Goal: Task Accomplishment & Management: Use online tool/utility

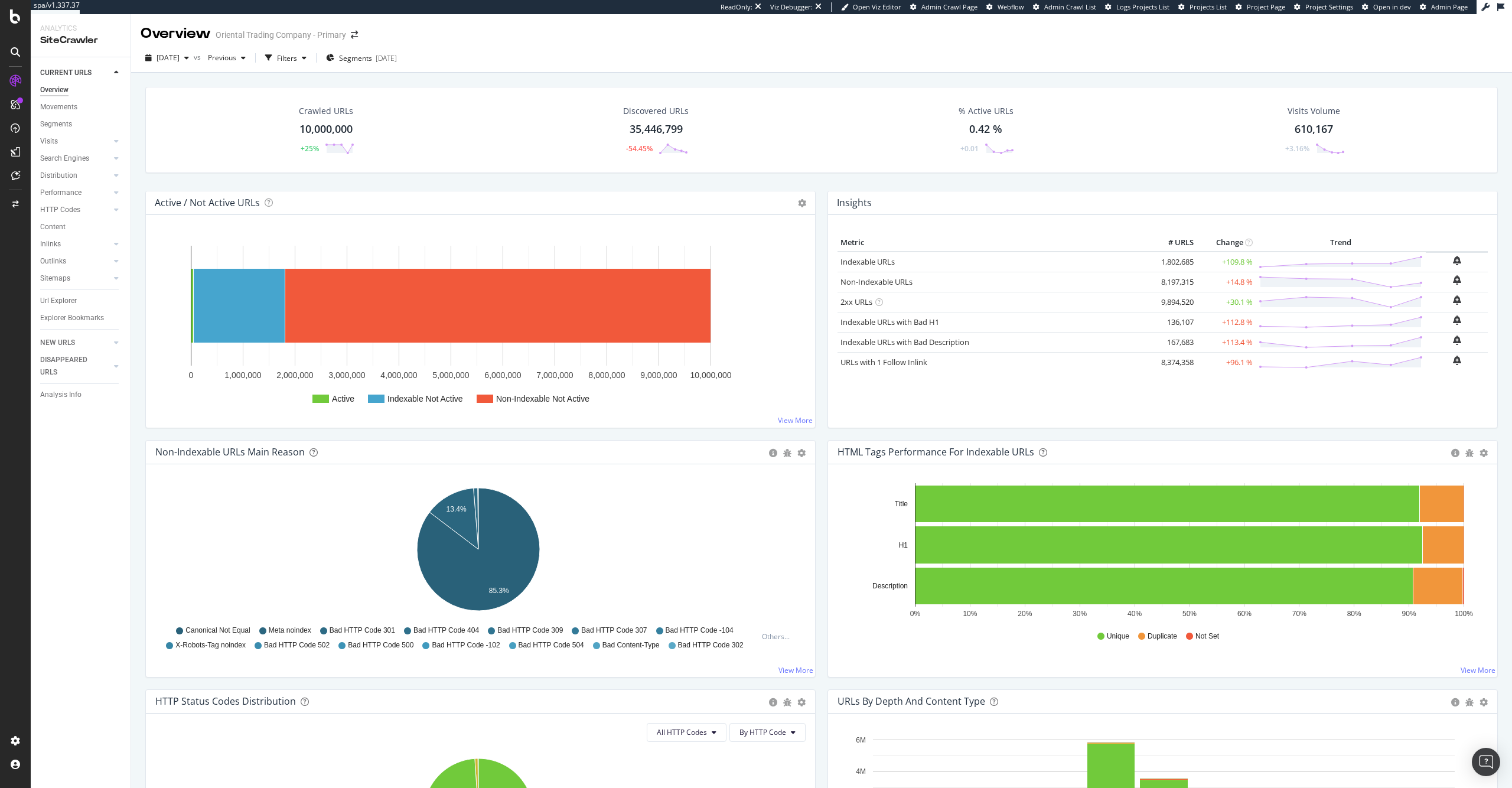
click at [340, 126] on div "10,000,000" at bounding box center [326, 130] width 53 height 15
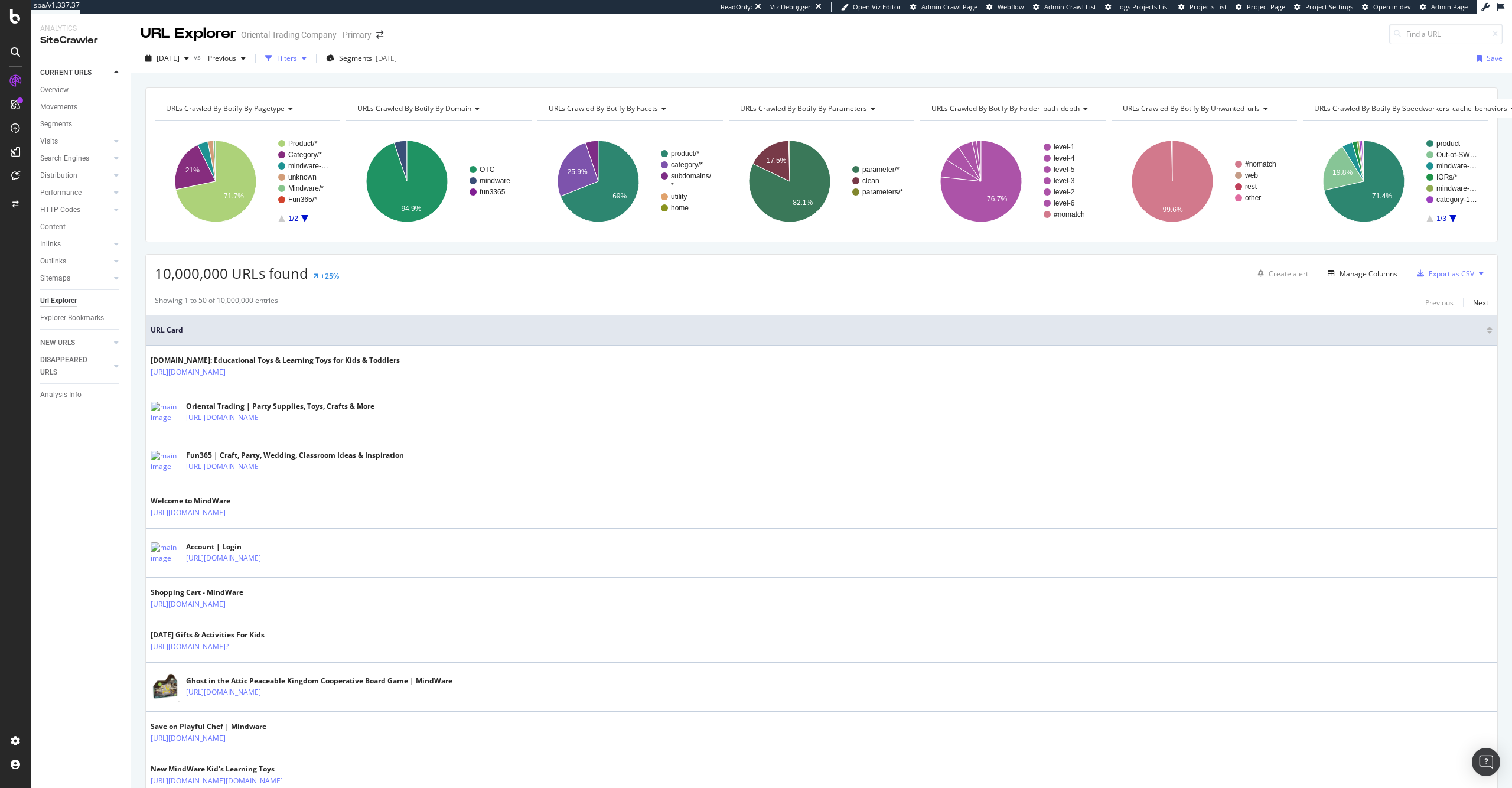
click at [297, 57] on div "Filters" at bounding box center [287, 58] width 20 height 10
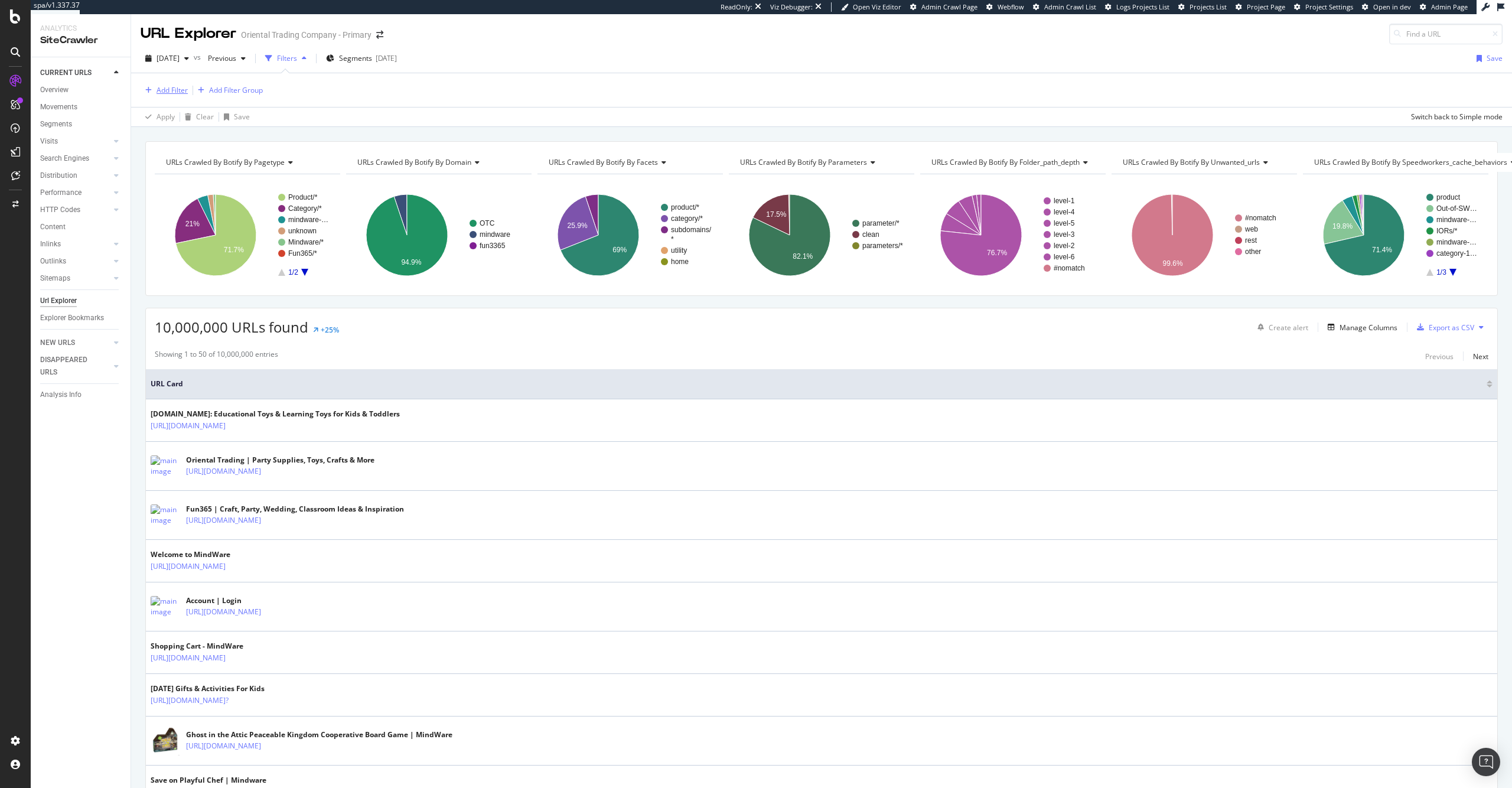
click at [174, 93] on div "Add Filter" at bounding box center [172, 90] width 31 height 10
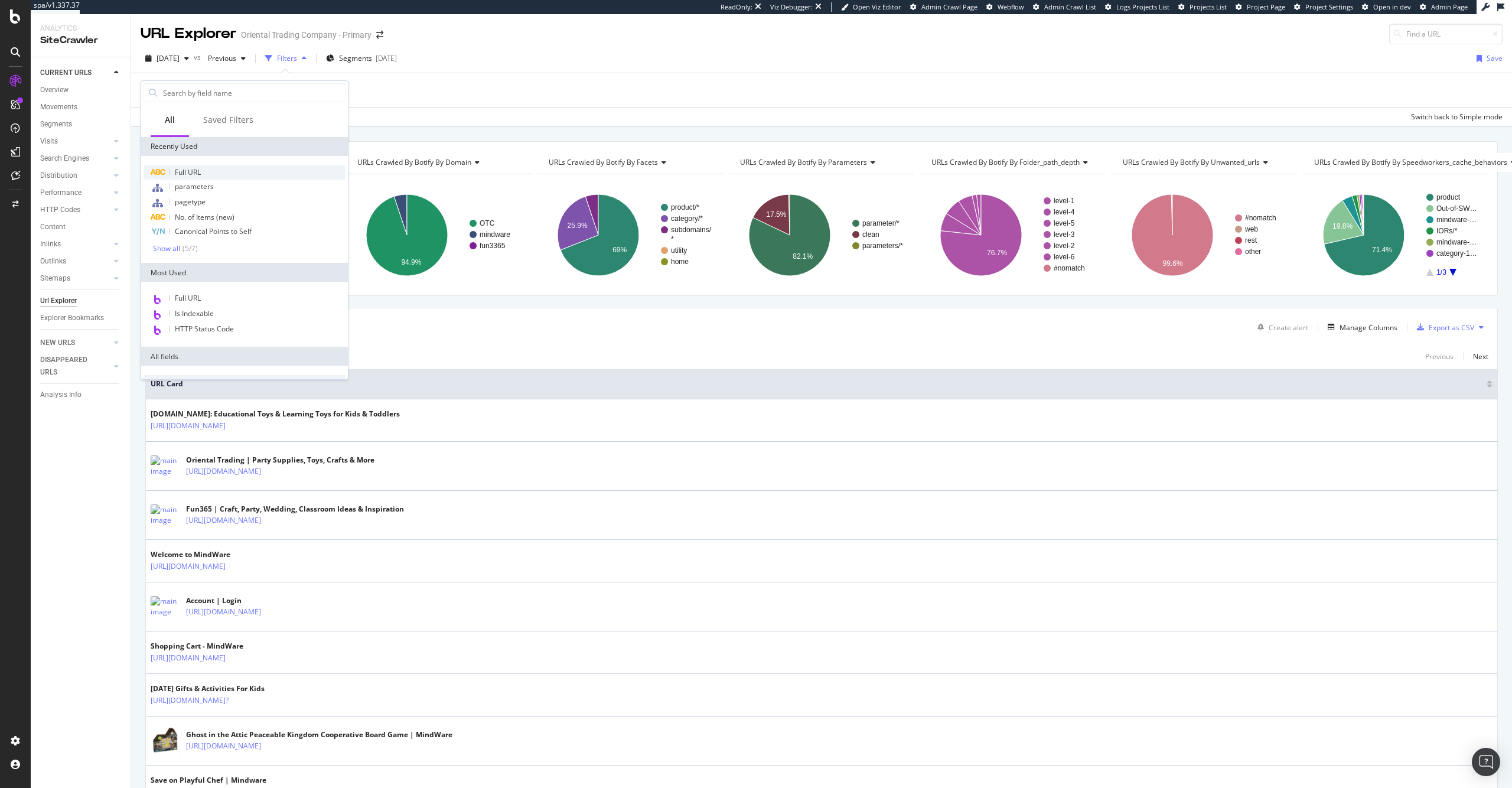
click at [210, 173] on div "Full URL" at bounding box center [245, 173] width 202 height 14
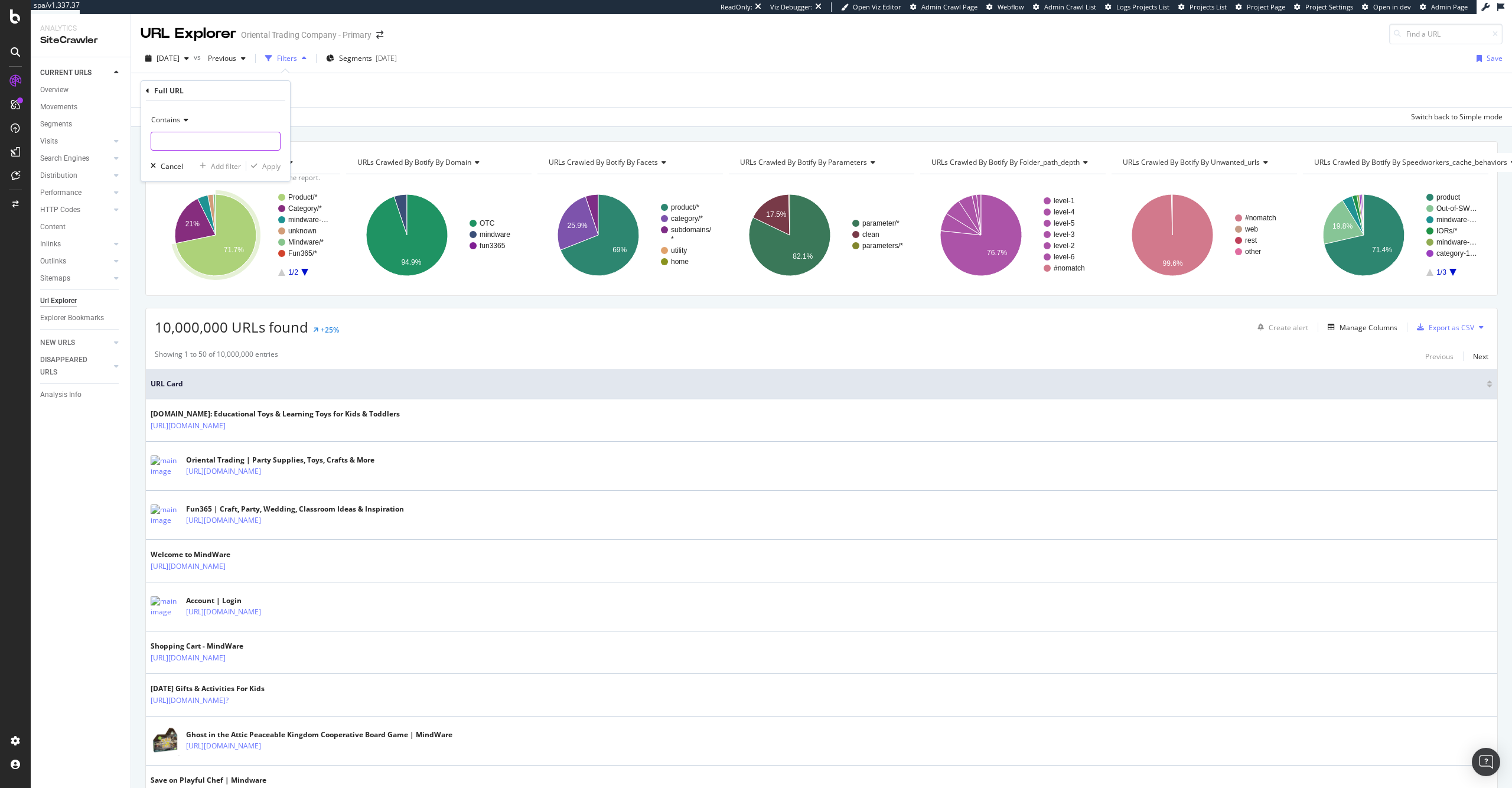
click at [209, 142] on input "text" at bounding box center [216, 141] width 129 height 19
type input "www.orientaltrading.com"
click at [275, 161] on div "Apply" at bounding box center [271, 166] width 18 height 10
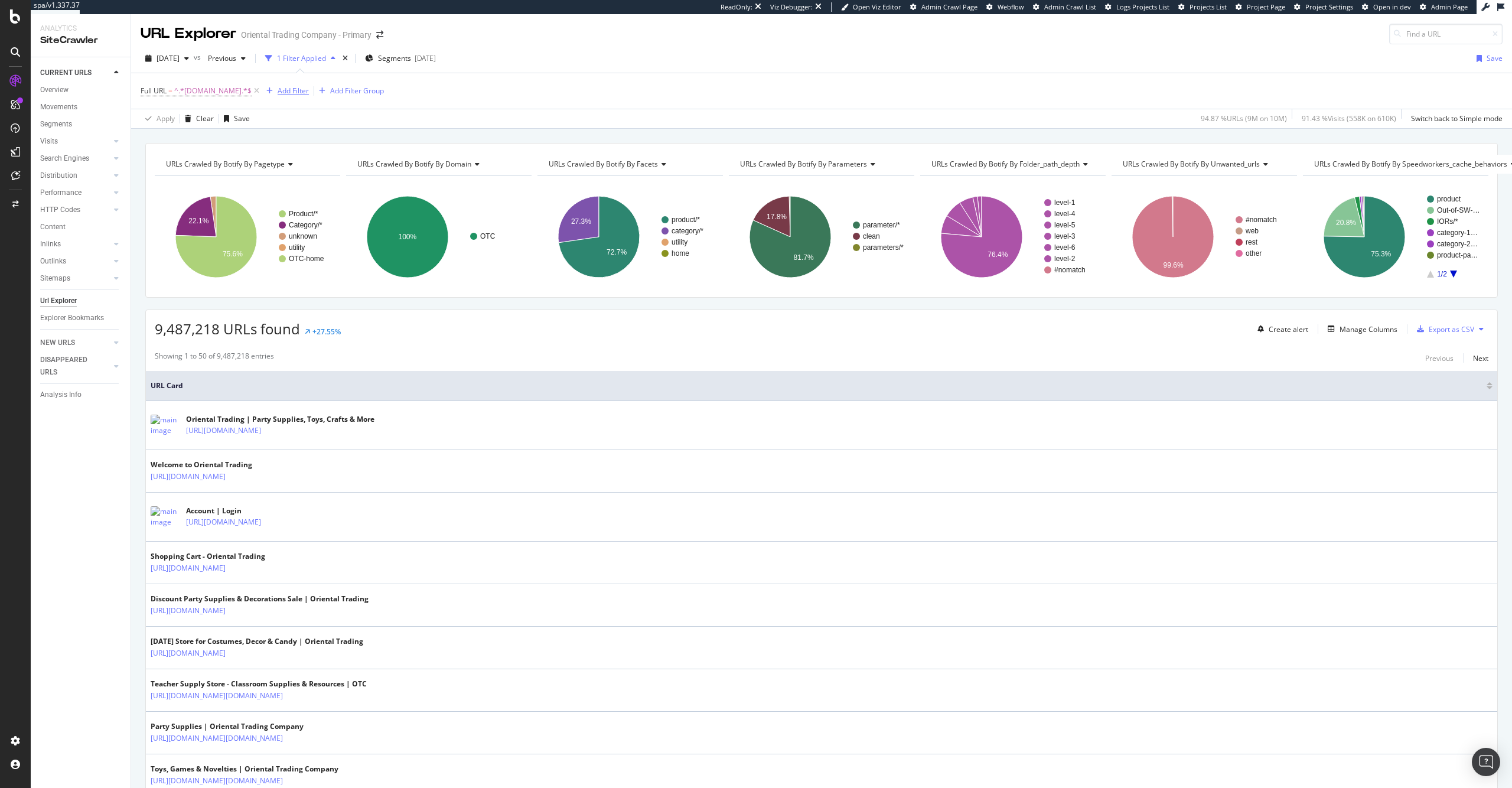
click at [309, 91] on div "Add Filter" at bounding box center [293, 91] width 31 height 10
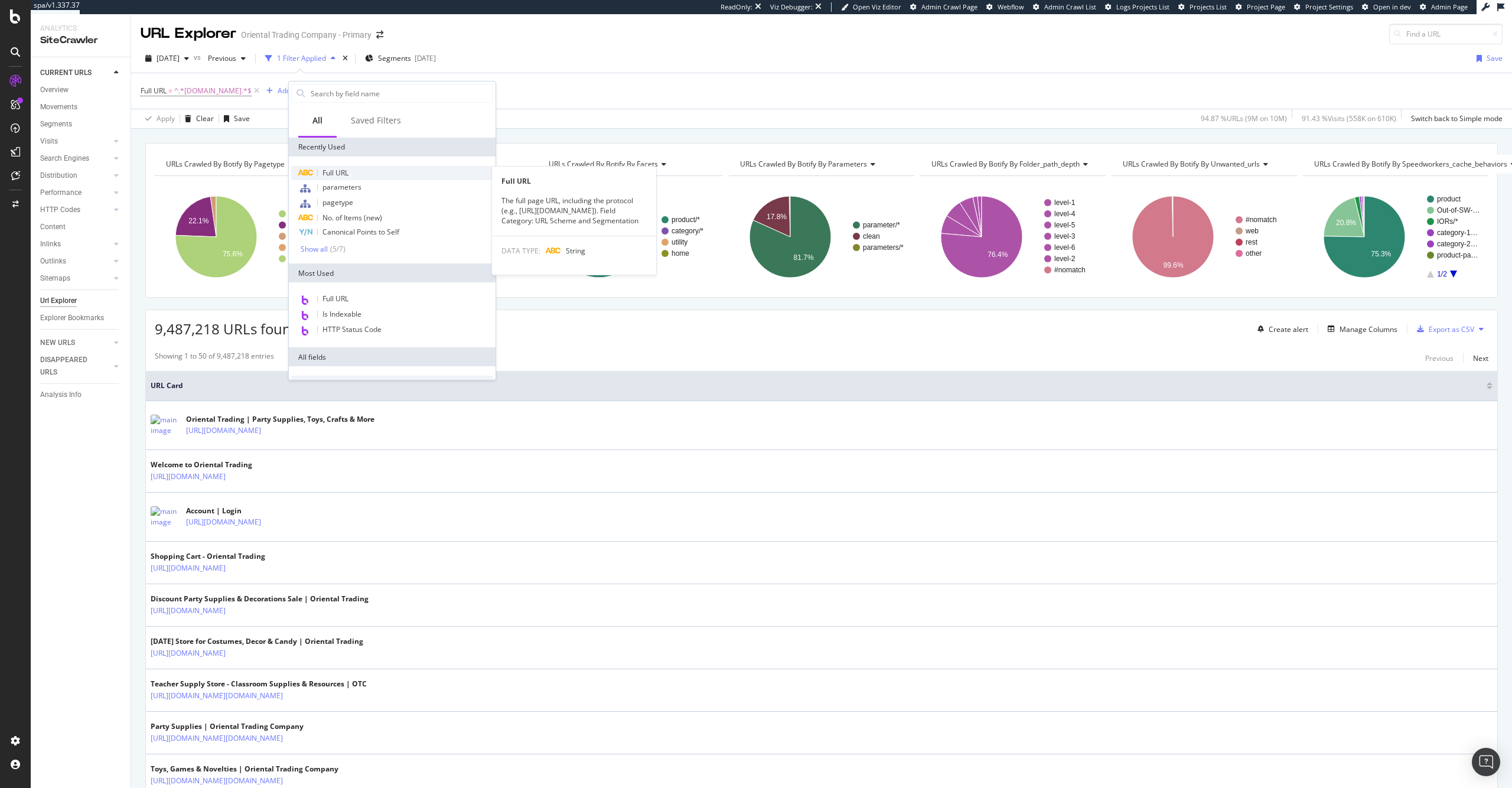
click at [362, 168] on div "Full URL" at bounding box center [392, 173] width 202 height 14
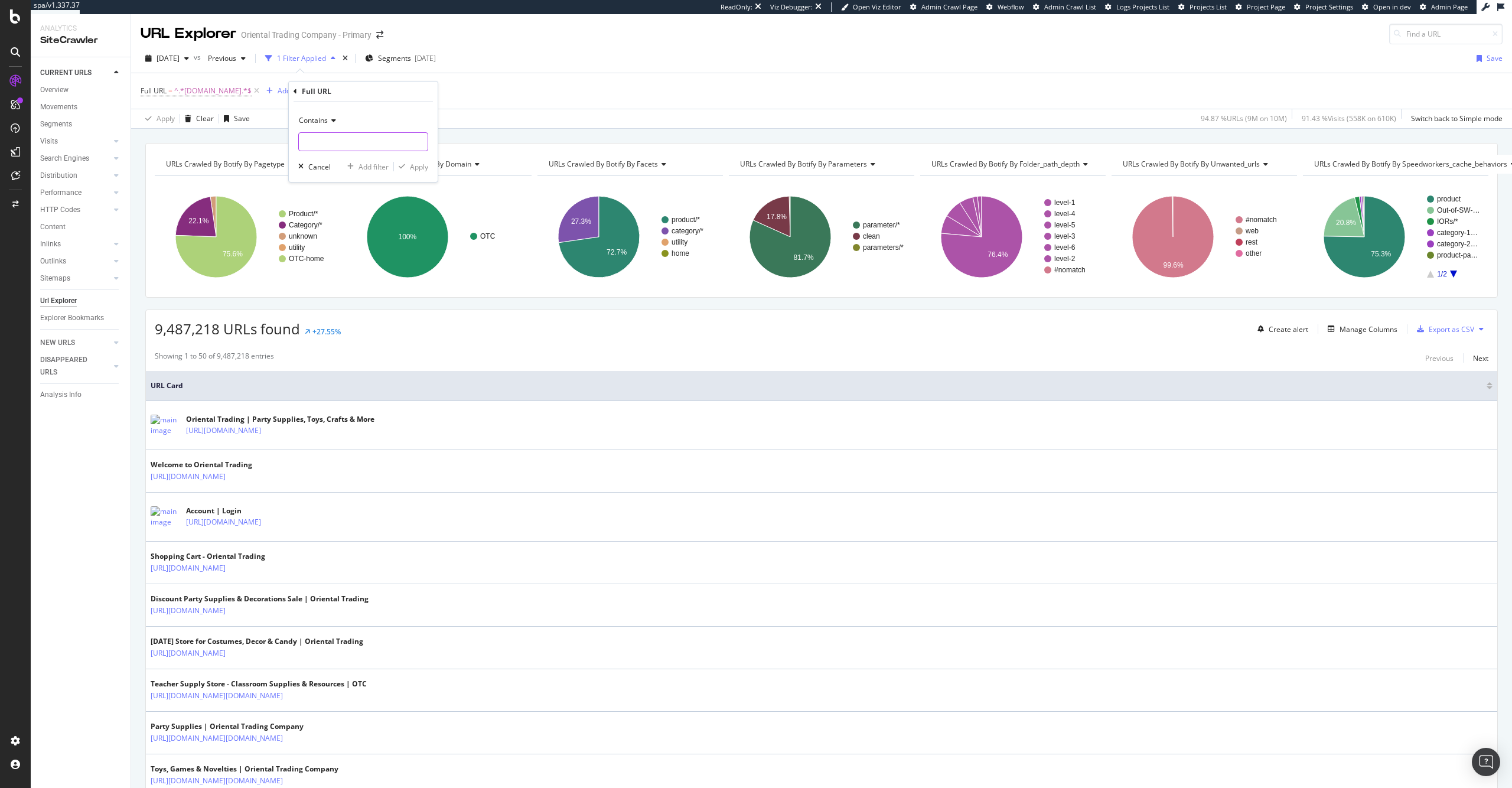
click at [381, 136] on input "text" at bounding box center [363, 141] width 129 height 19
paste input ";jsessionid="
type input ";jsessionid="
click at [416, 164] on div "Apply" at bounding box center [419, 167] width 18 height 10
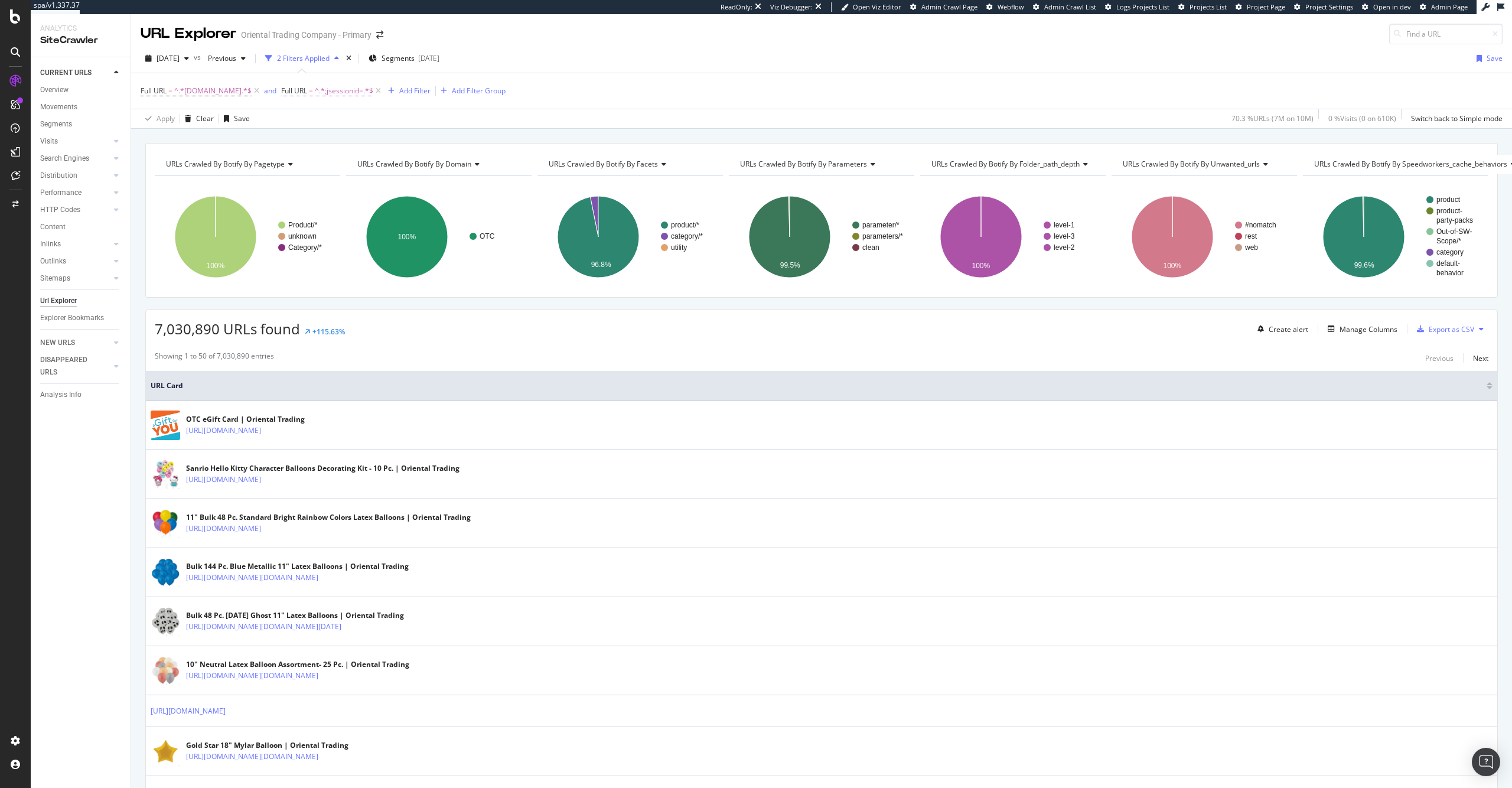
click at [365, 91] on span "^.*;jsessionid=.*$" at bounding box center [344, 91] width 58 height 17
click at [344, 116] on span "Contains" at bounding box center [333, 119] width 29 height 10
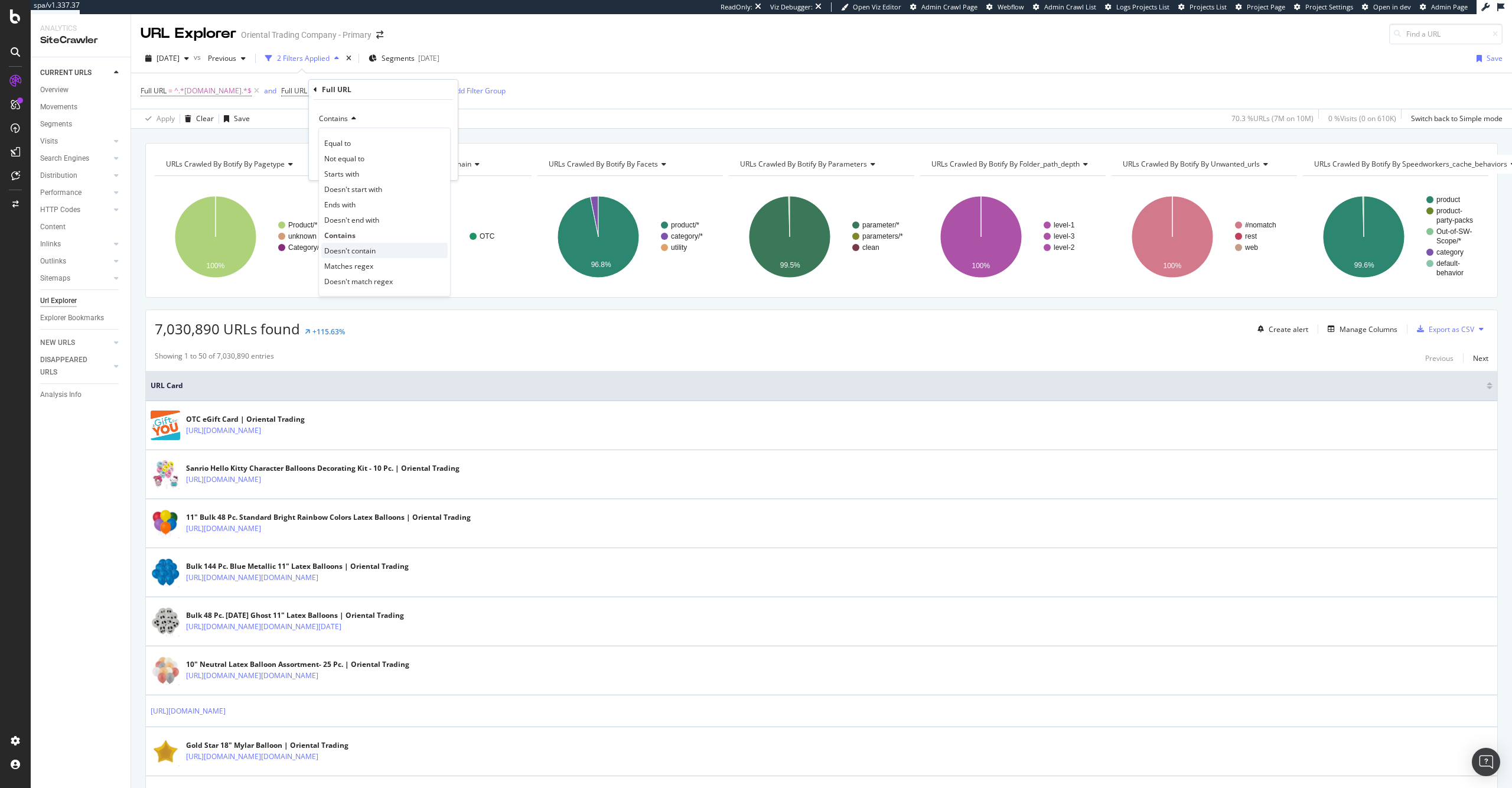
click at [387, 252] on div "Doesn't contain" at bounding box center [385, 250] width 126 height 15
click at [434, 166] on div "Apply" at bounding box center [439, 165] width 18 height 10
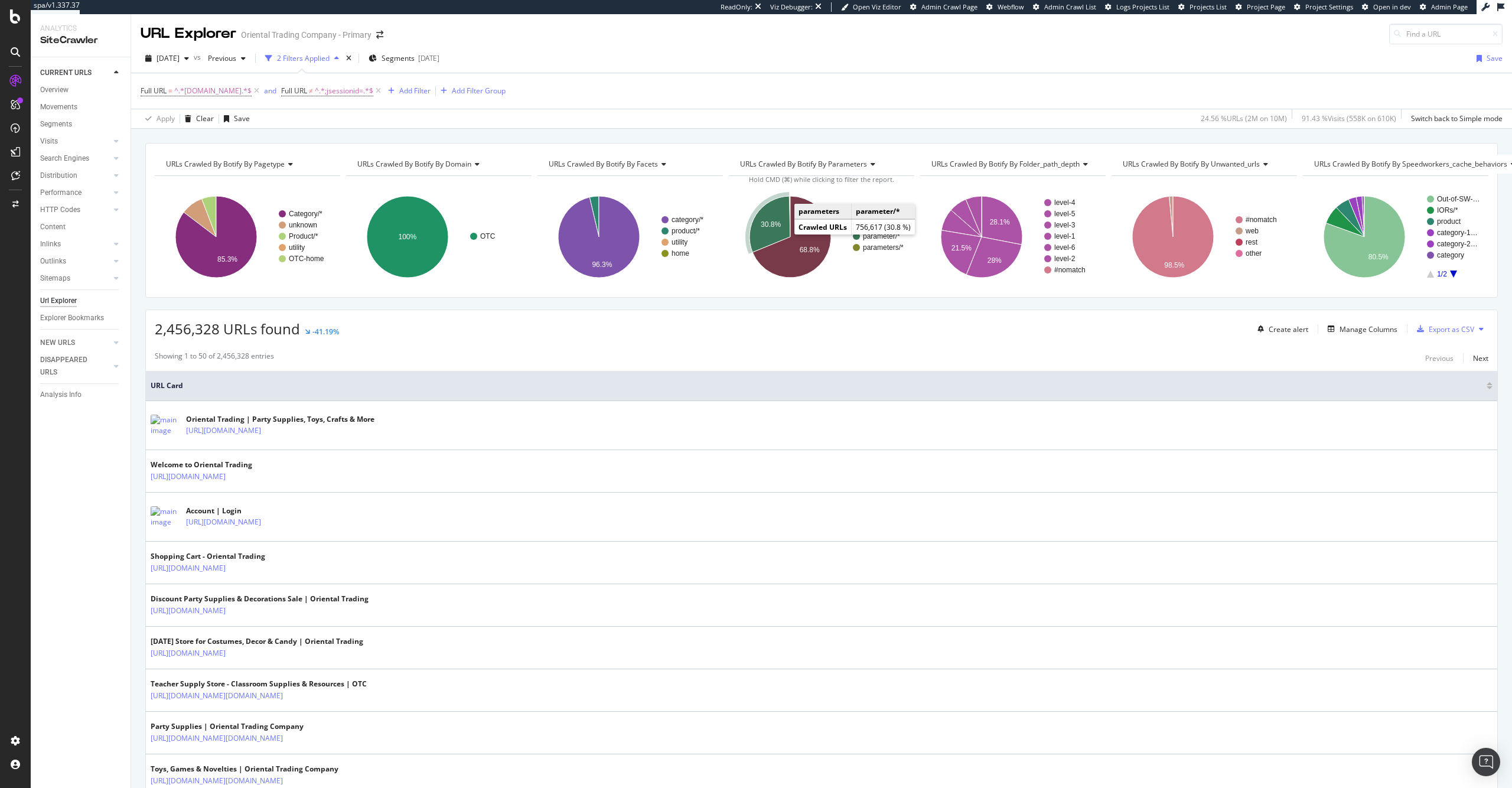
click at [775, 233] on icon "A chart." at bounding box center [770, 224] width 41 height 56
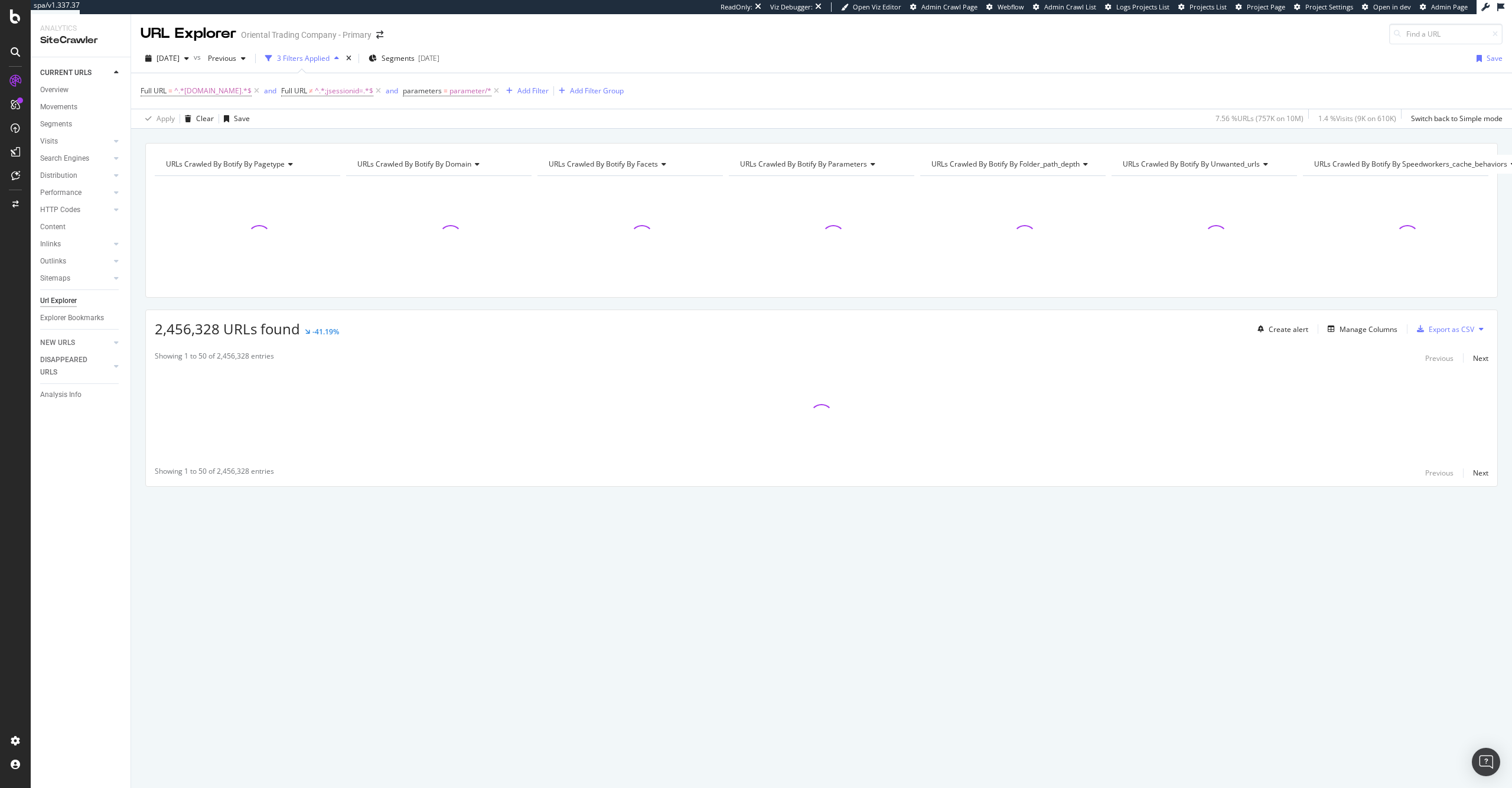
drag, startPoint x: 1143, startPoint y: 114, endPoint x: 1051, endPoint y: 151, distance: 99.2
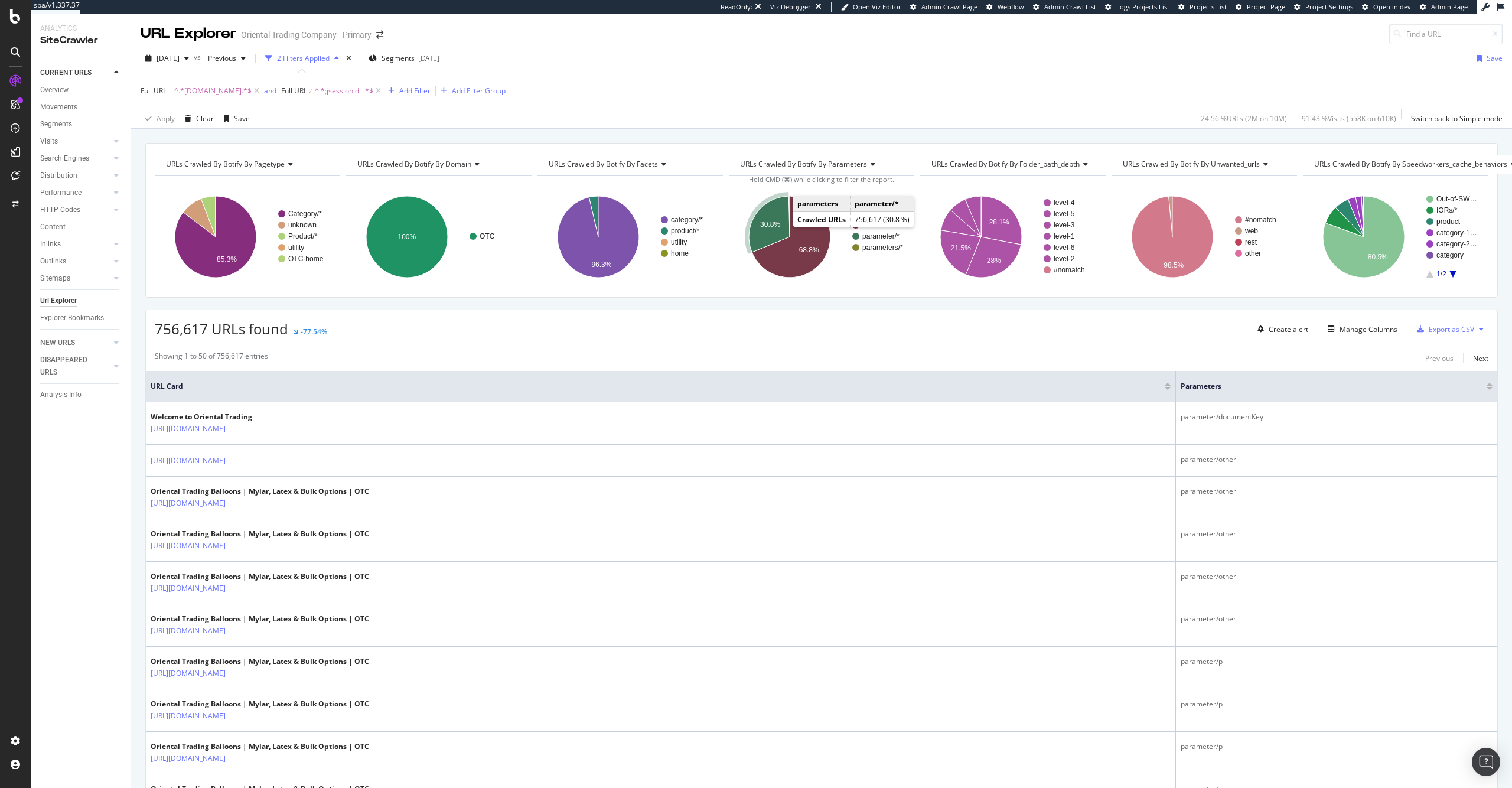
click at [777, 224] on icon "A chart." at bounding box center [769, 224] width 41 height 56
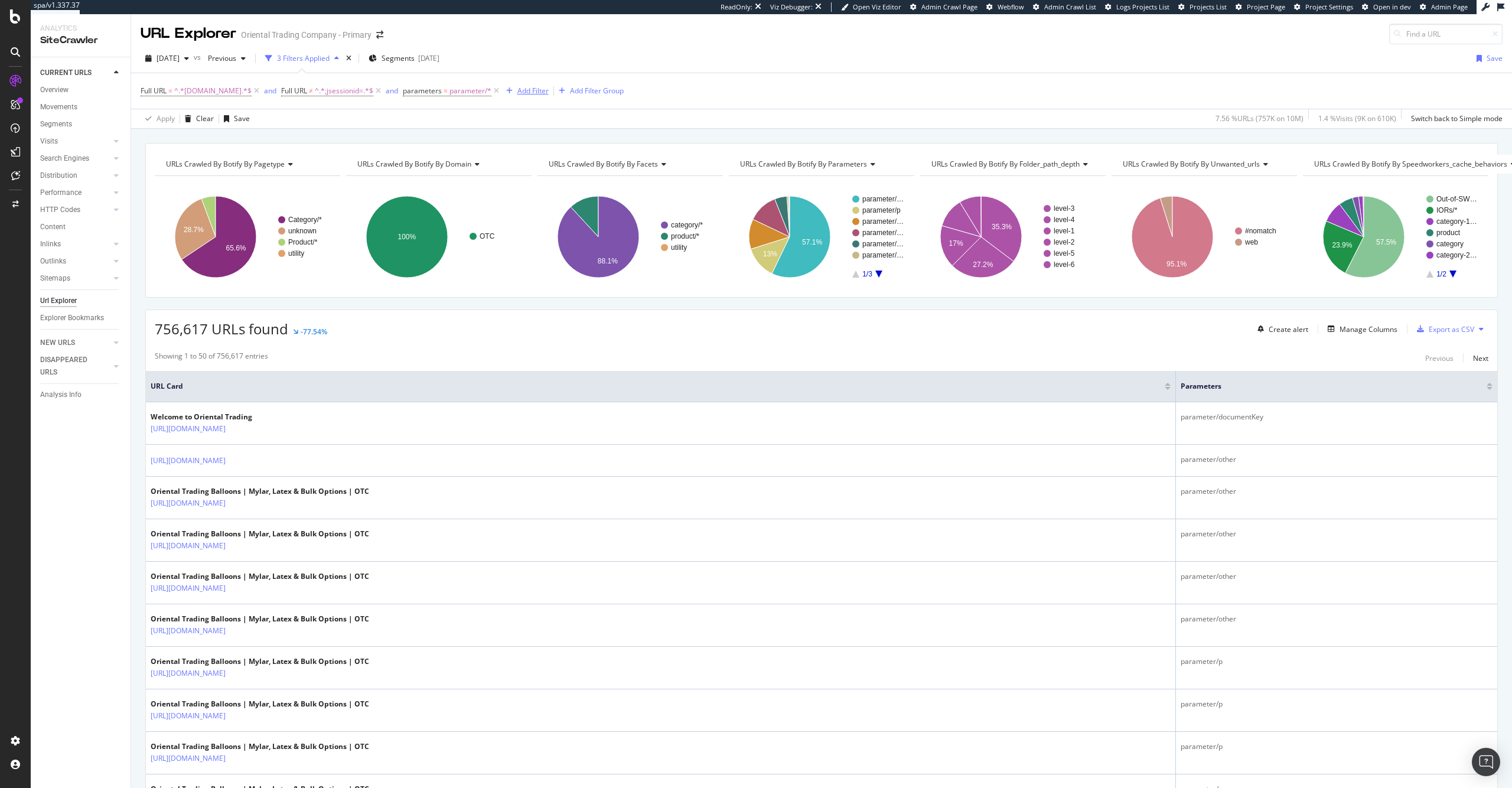
click at [549, 85] on div "Add Filter" at bounding box center [525, 91] width 47 height 13
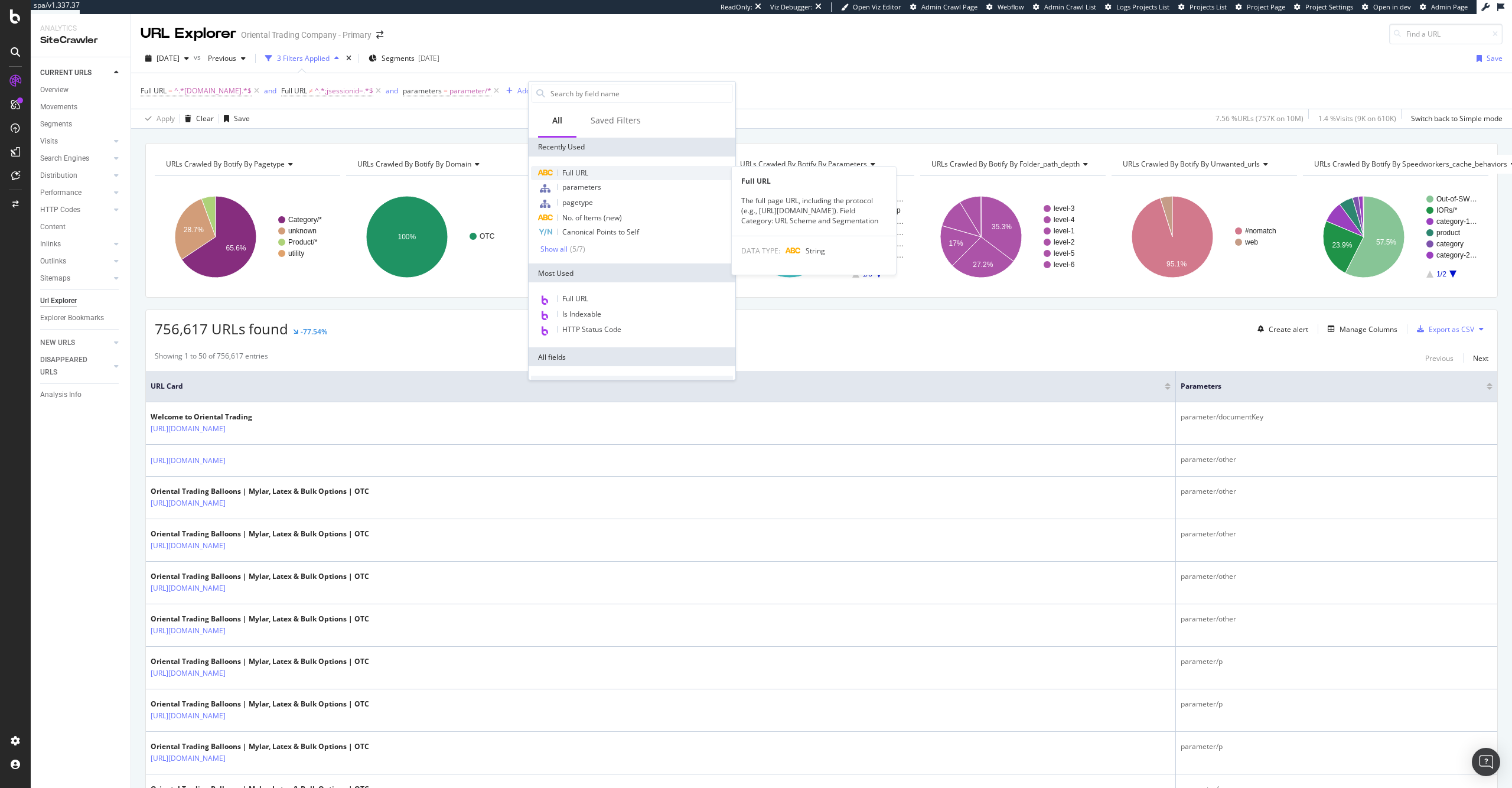
click at [571, 173] on span "Full URL" at bounding box center [576, 173] width 26 height 10
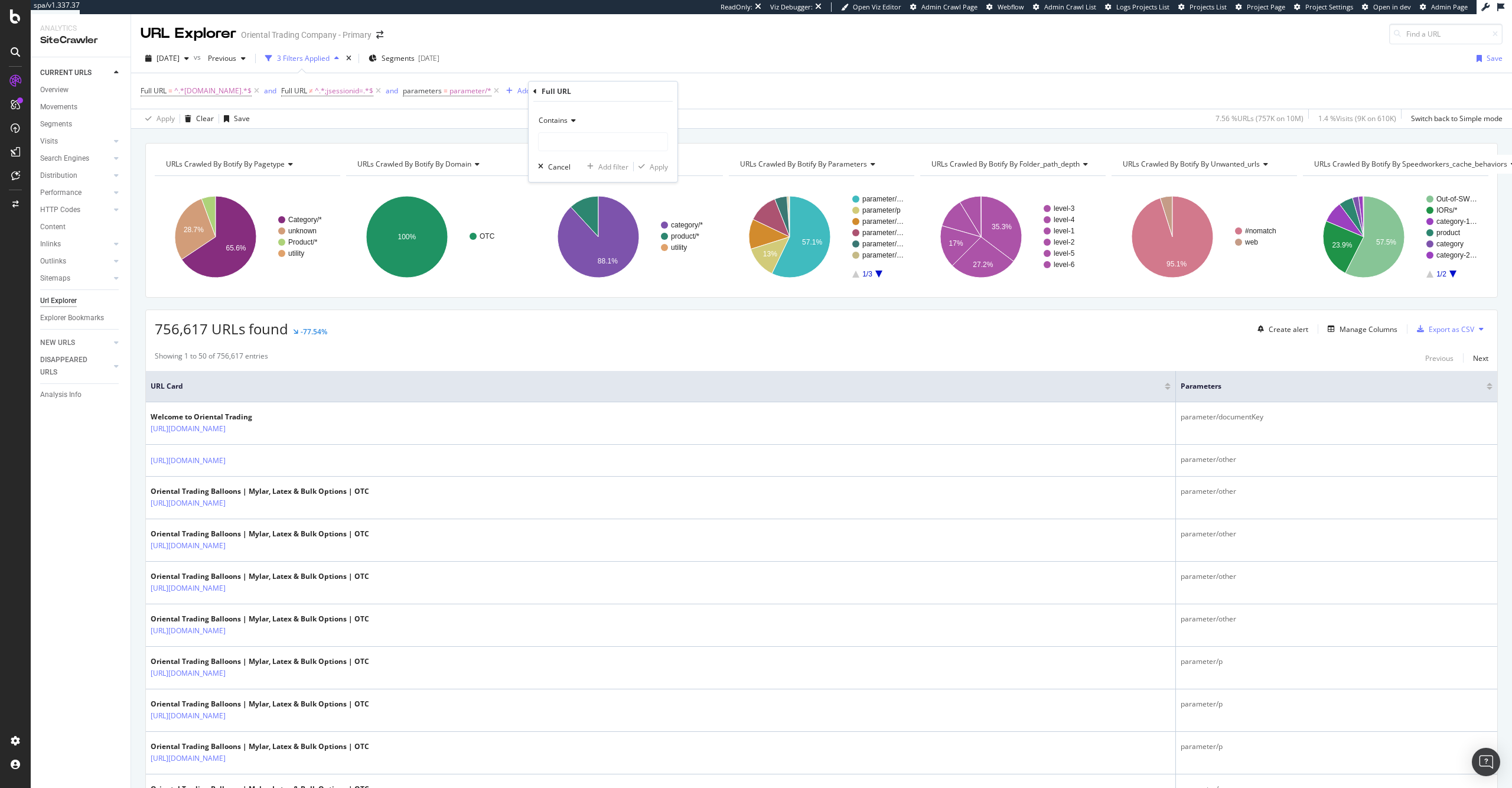
click at [572, 123] on icon at bounding box center [572, 121] width 8 height 7
click at [633, 257] on div "Doesn't contain" at bounding box center [604, 252] width 126 height 15
click at [600, 148] on input "text" at bounding box center [603, 141] width 129 height 19
type input "?pg="
click at [655, 170] on div "Apply" at bounding box center [659, 167] width 18 height 10
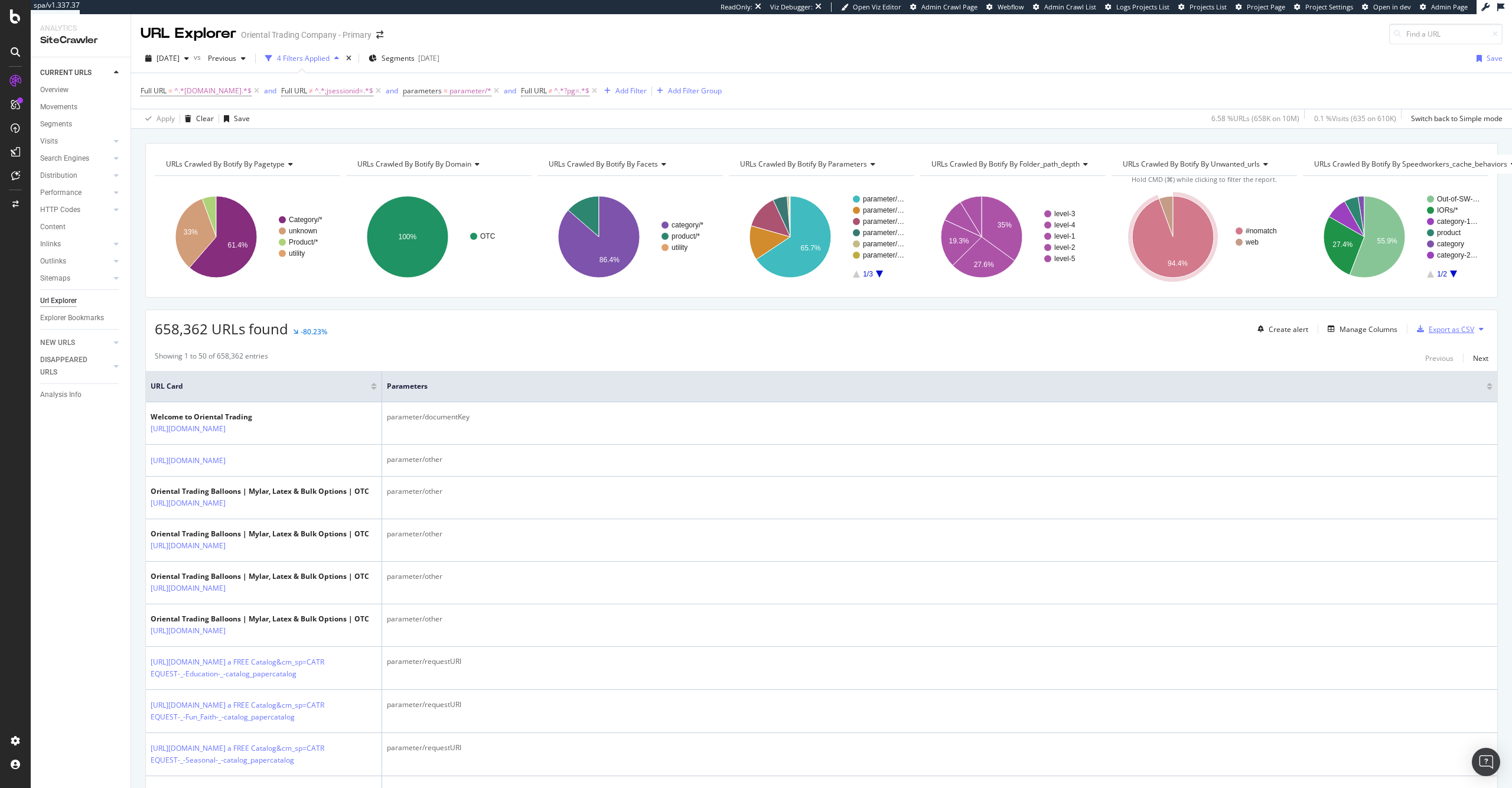
click at [1436, 329] on div "Export as CSV" at bounding box center [1452, 329] width 46 height 10
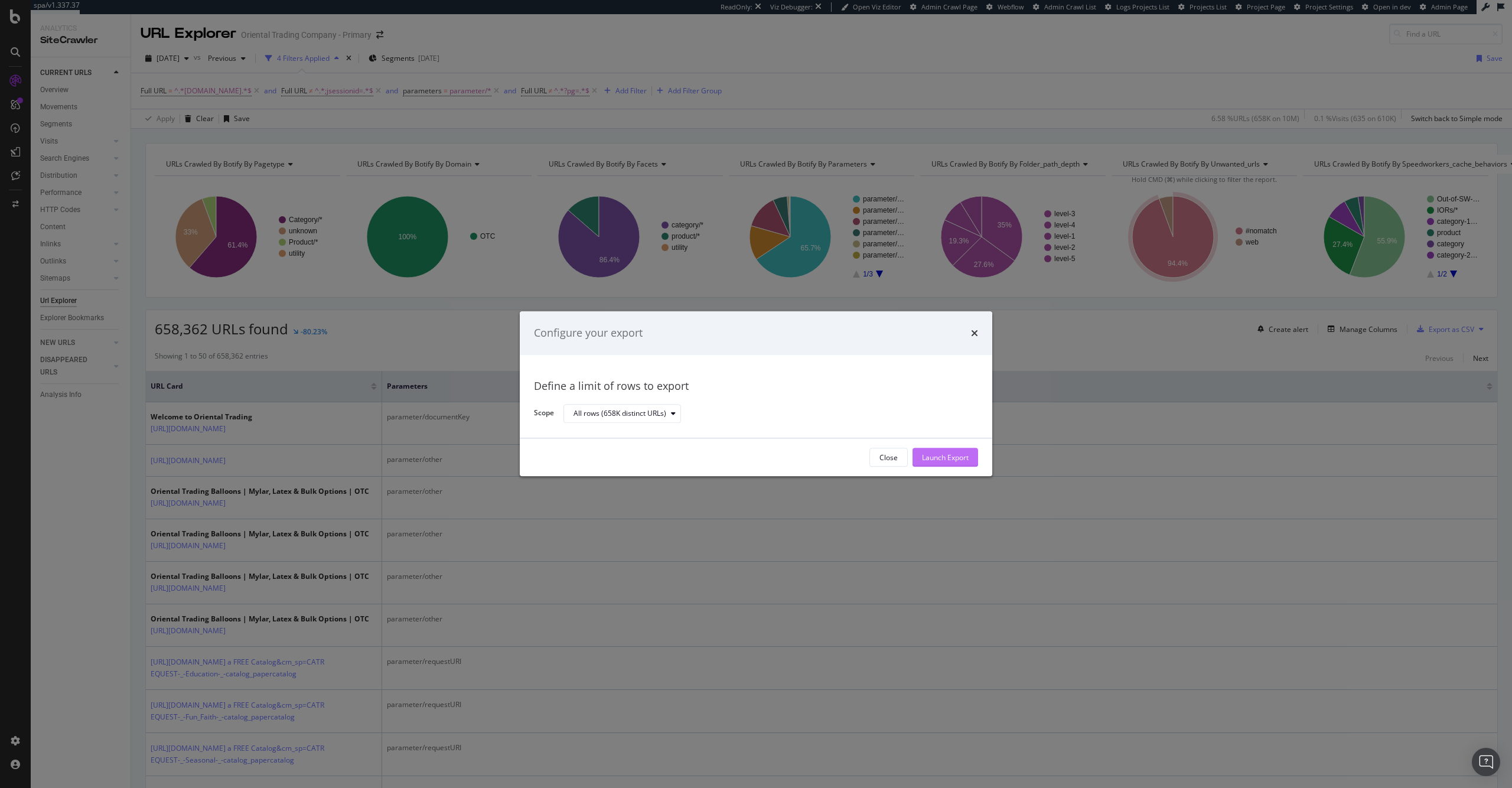
click at [956, 456] on div "Launch Export" at bounding box center [945, 457] width 46 height 10
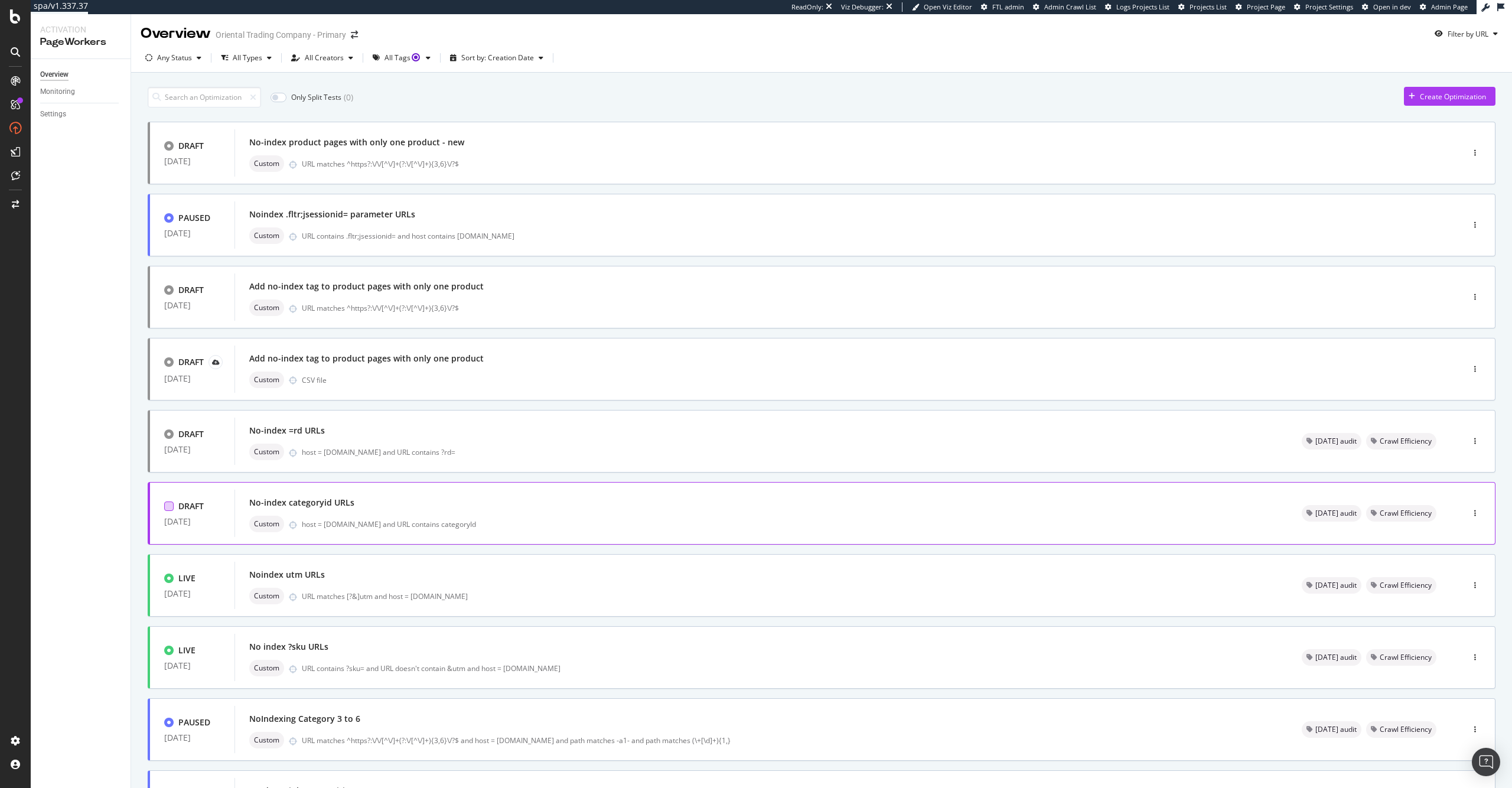
click at [170, 509] on div at bounding box center [169, 507] width 10 height 10
click at [169, 437] on div at bounding box center [169, 435] width 10 height 10
click at [169, 437] on icon at bounding box center [169, 434] width 6 height 6
click at [171, 502] on div at bounding box center [169, 507] width 10 height 10
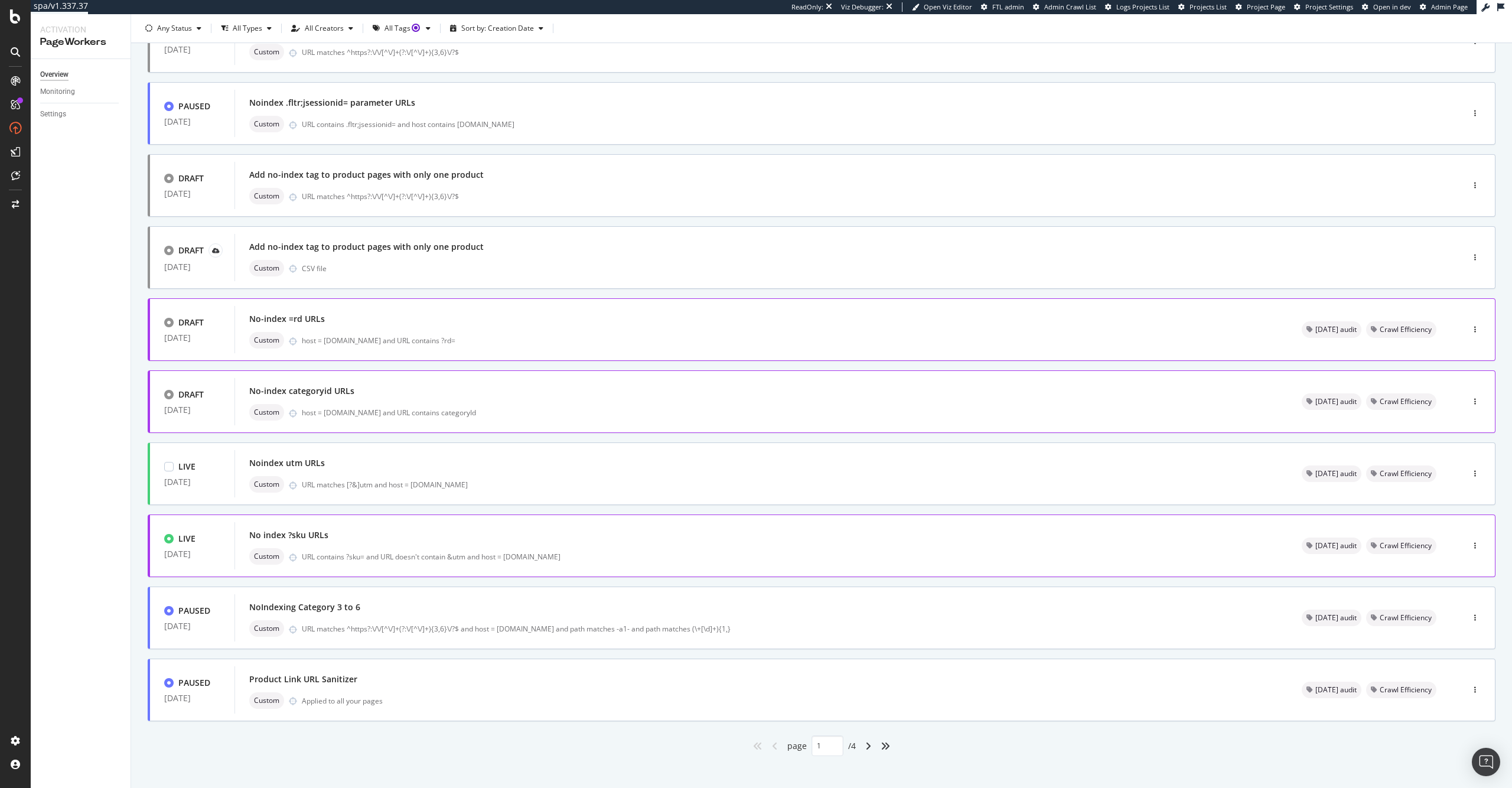
scroll to position [121, 0]
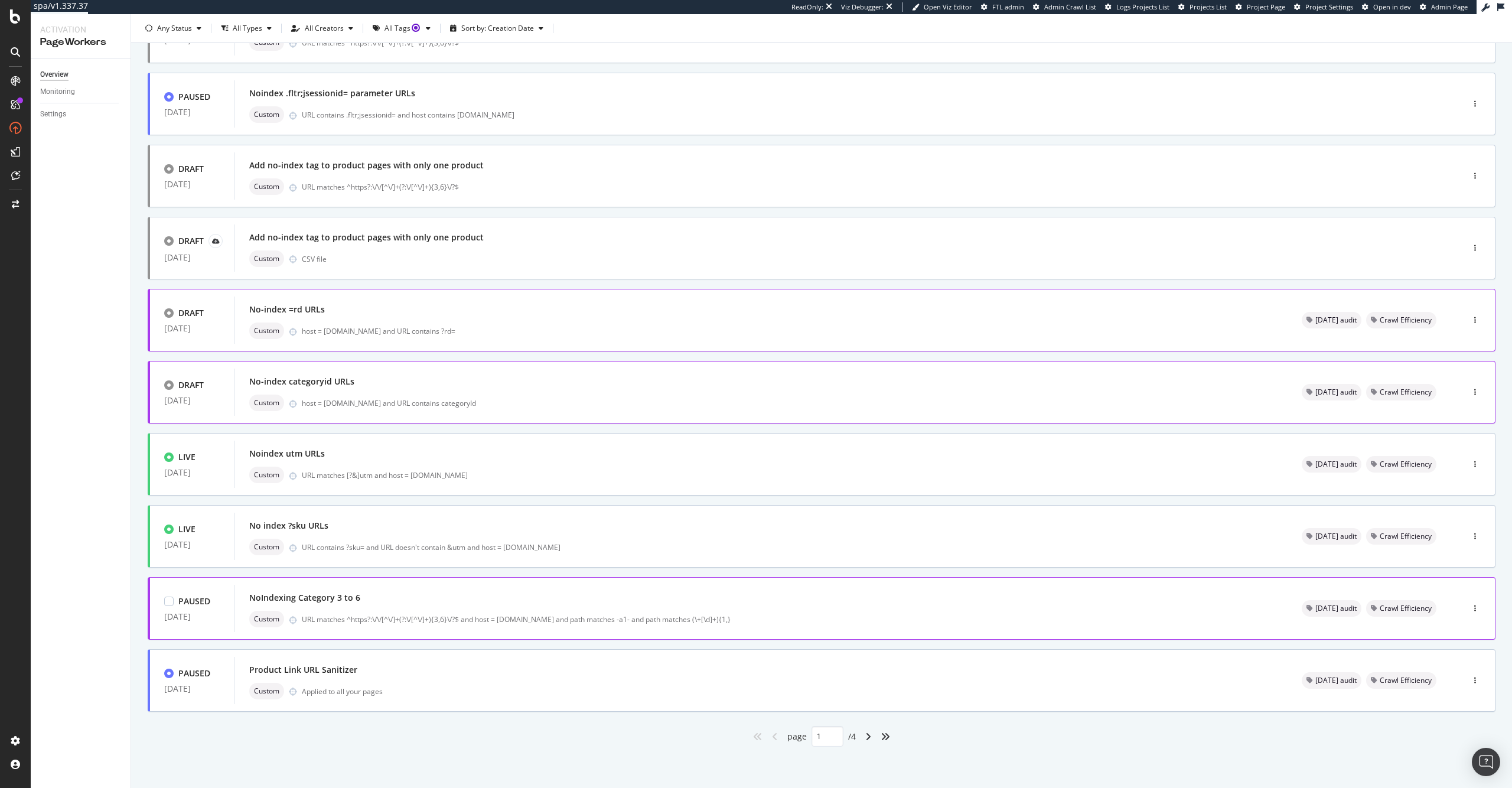
click at [463, 602] on div "NoIndexing Category 3 to 6" at bounding box center [762, 598] width 1024 height 17
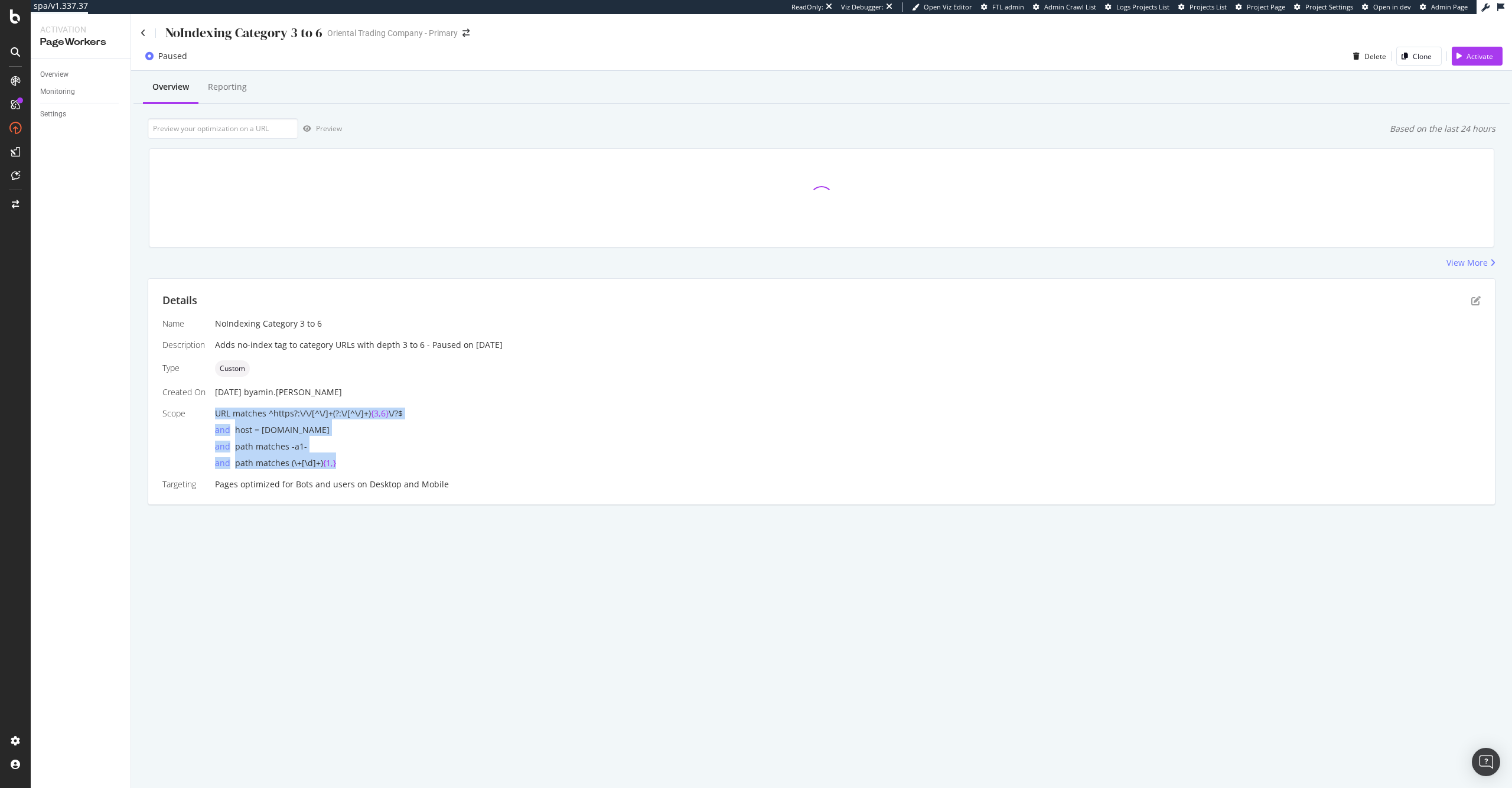
drag, startPoint x: 216, startPoint y: 415, endPoint x: 369, endPoint y: 462, distance: 160.1
click at [369, 462] on div "URL matches ^https?:\/\/[^\/]+(?:\/[^\/]+) {3,6} \/?$ and host = [DOMAIN_NAME] …" at bounding box center [847, 438] width 1266 height 62
copy div "URL matches ^https?:\/\/[^\/]+(?:\/[^\/]+) {3,6} \/?$ and host = [DOMAIN_NAME] …"
click at [150, 30] on div "NoIndexing Category 3 to 6" at bounding box center [231, 33] width 182 height 18
click at [146, 33] on div "NoIndexing Category 3 to 6" at bounding box center [231, 33] width 182 height 18
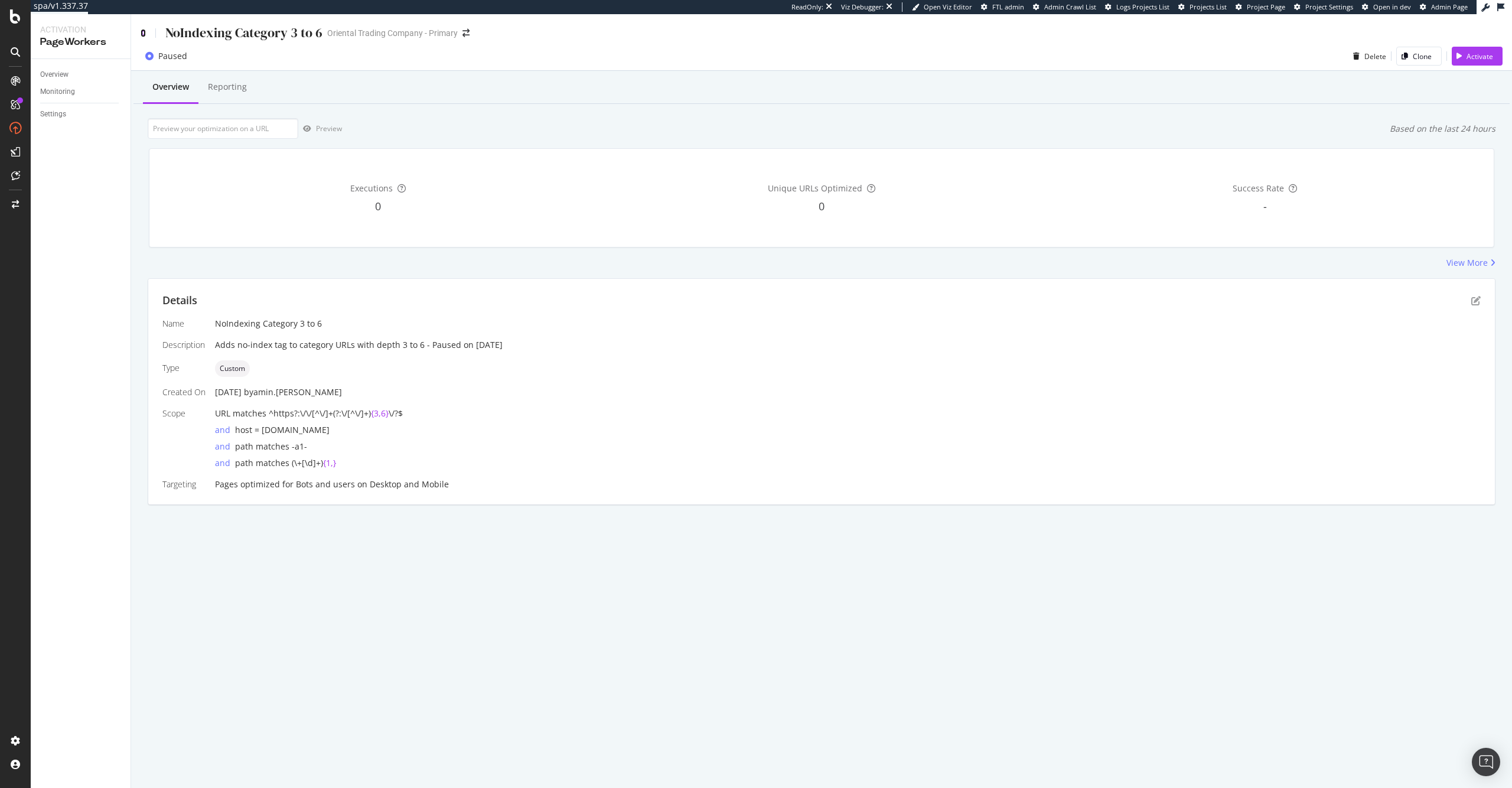
click at [143, 34] on icon at bounding box center [143, 33] width 6 height 8
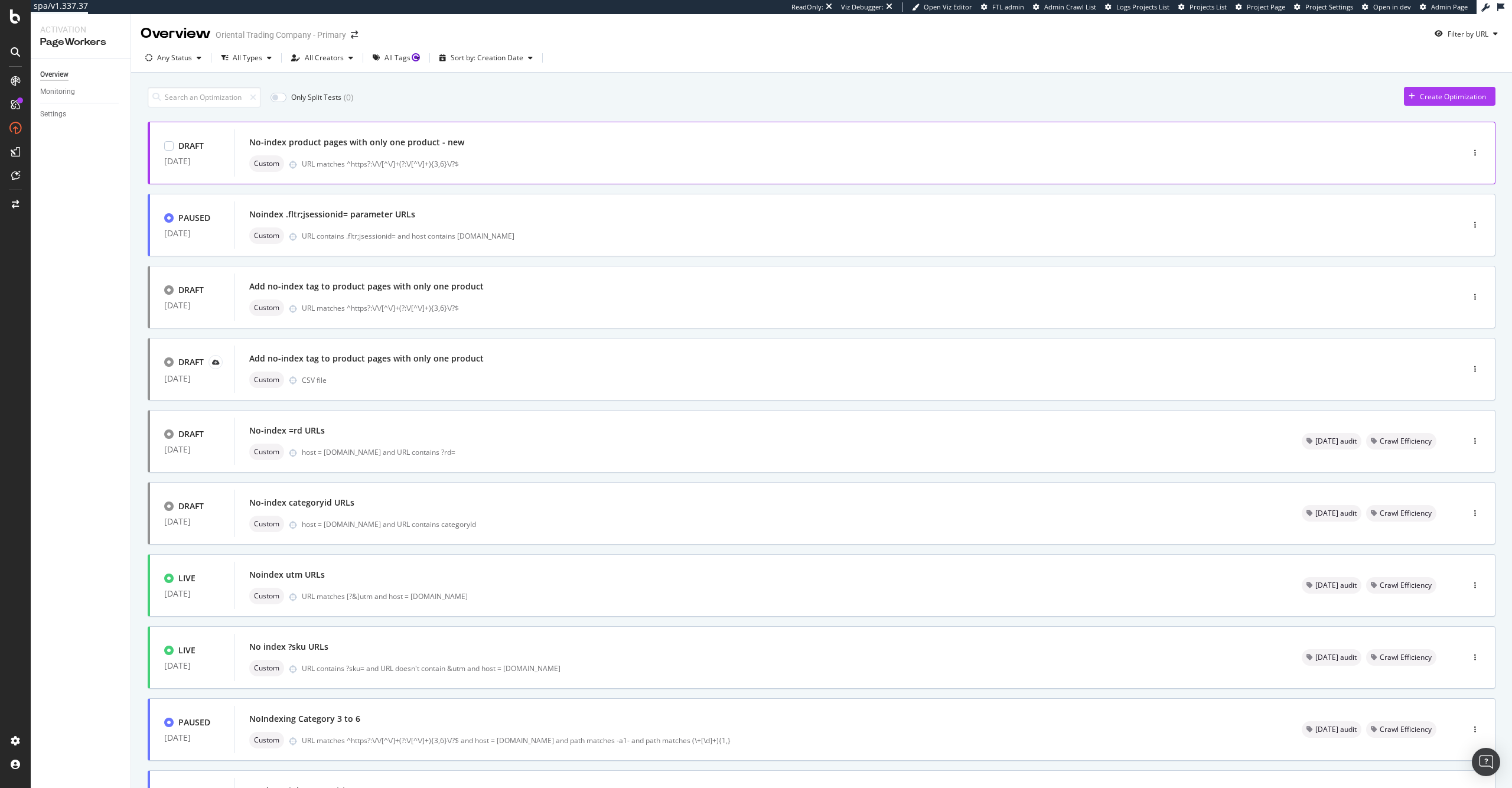
click at [554, 144] on div "No-index product pages with only one product - new" at bounding box center [831, 143] width 1163 height 17
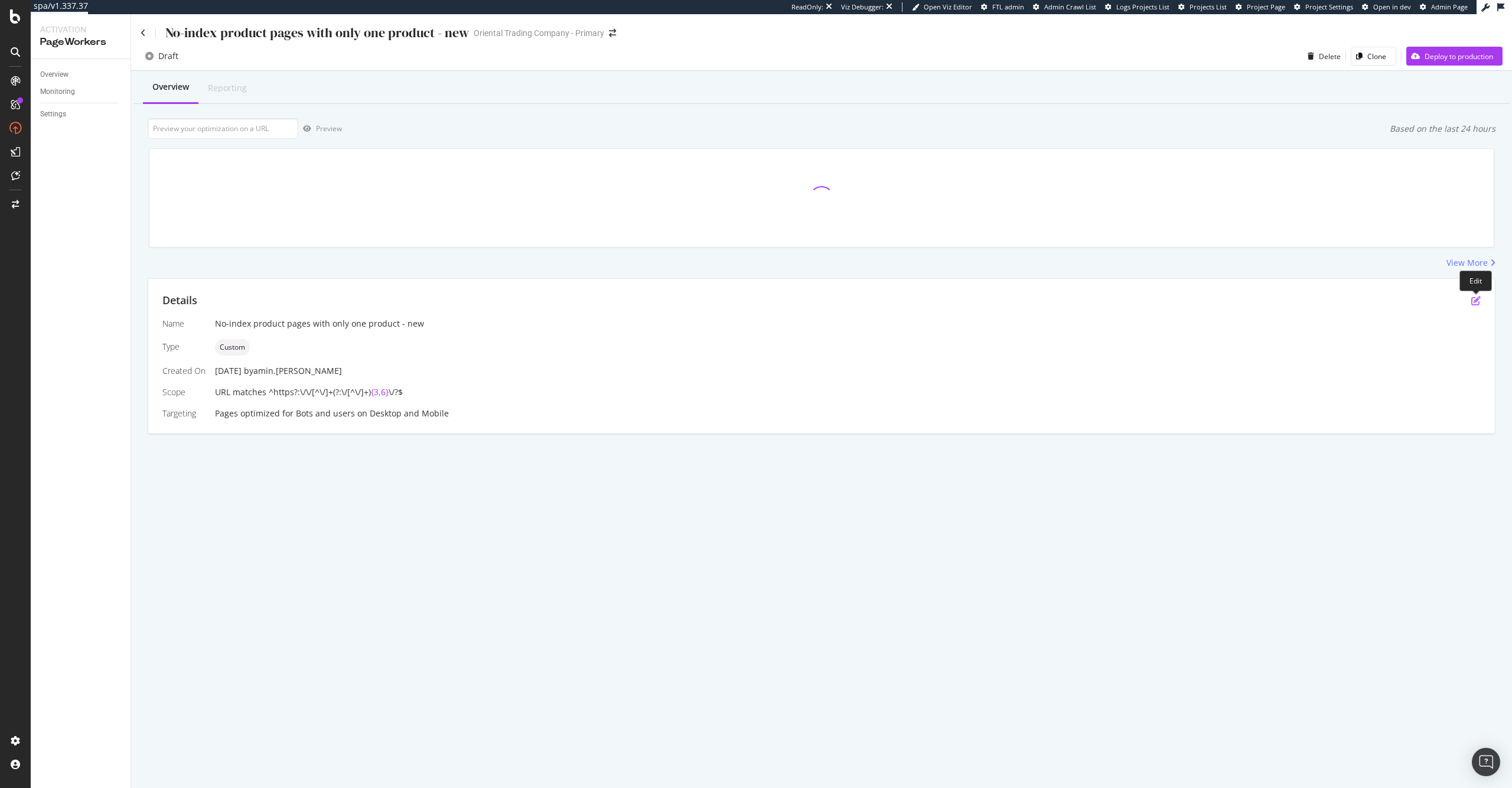
click at [1475, 302] on icon "pen-to-square" at bounding box center [1476, 301] width 10 height 10
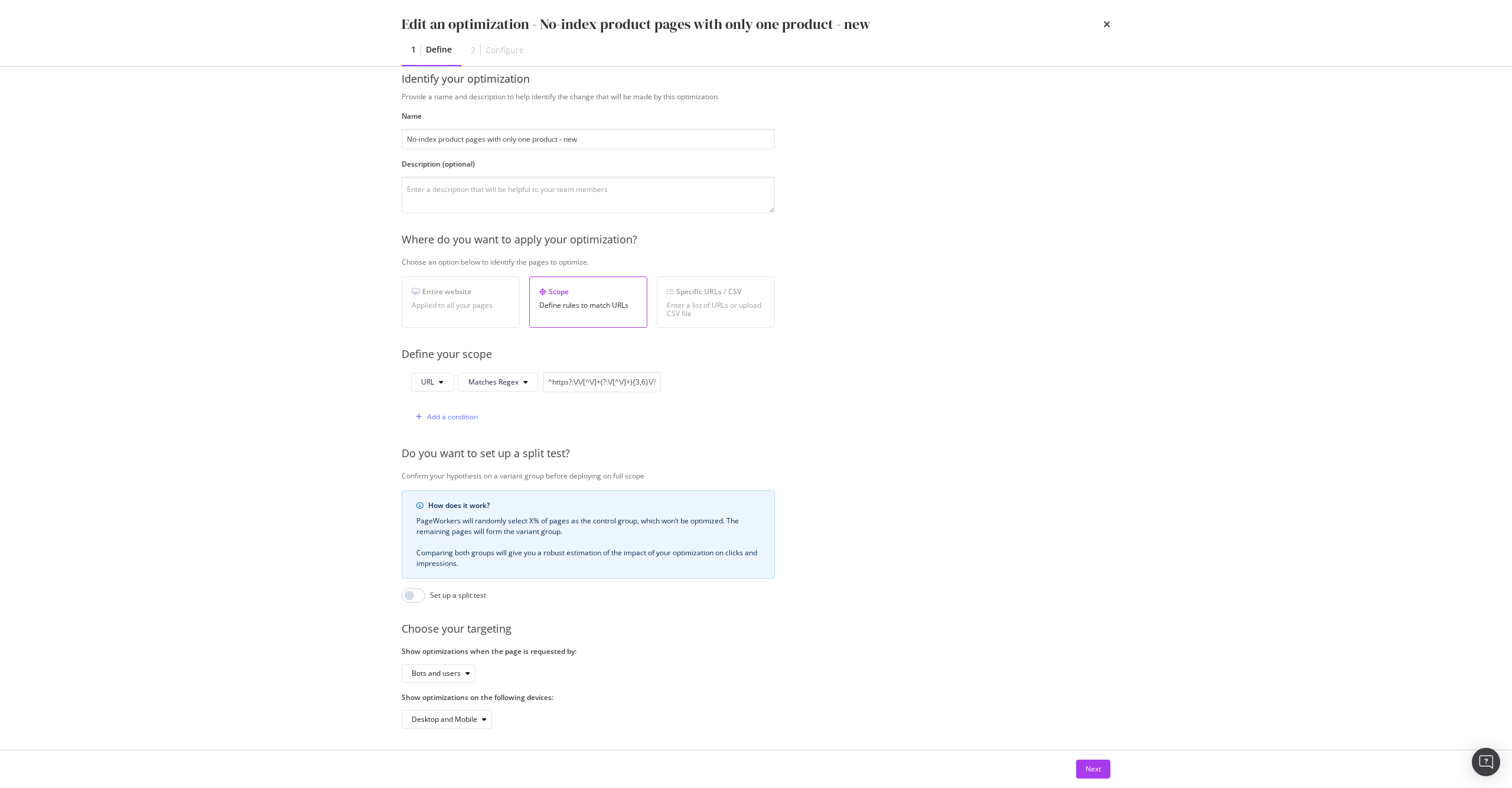
scroll to position [30, 0]
click at [619, 378] on input "^https?:\/\/[^\/]+(?:\/[^\/]+){3,6}\/?$" at bounding box center [601, 379] width 118 height 21
drag, startPoint x: 615, startPoint y: 376, endPoint x: 753, endPoint y: 374, distance: 138.0
click at [753, 374] on div "URL Matches Regex ^https?:\/\/[^\/]+(?:\/[^\/]+){3,6}\/?$ Add a condition" at bounding box center [588, 396] width 373 height 55
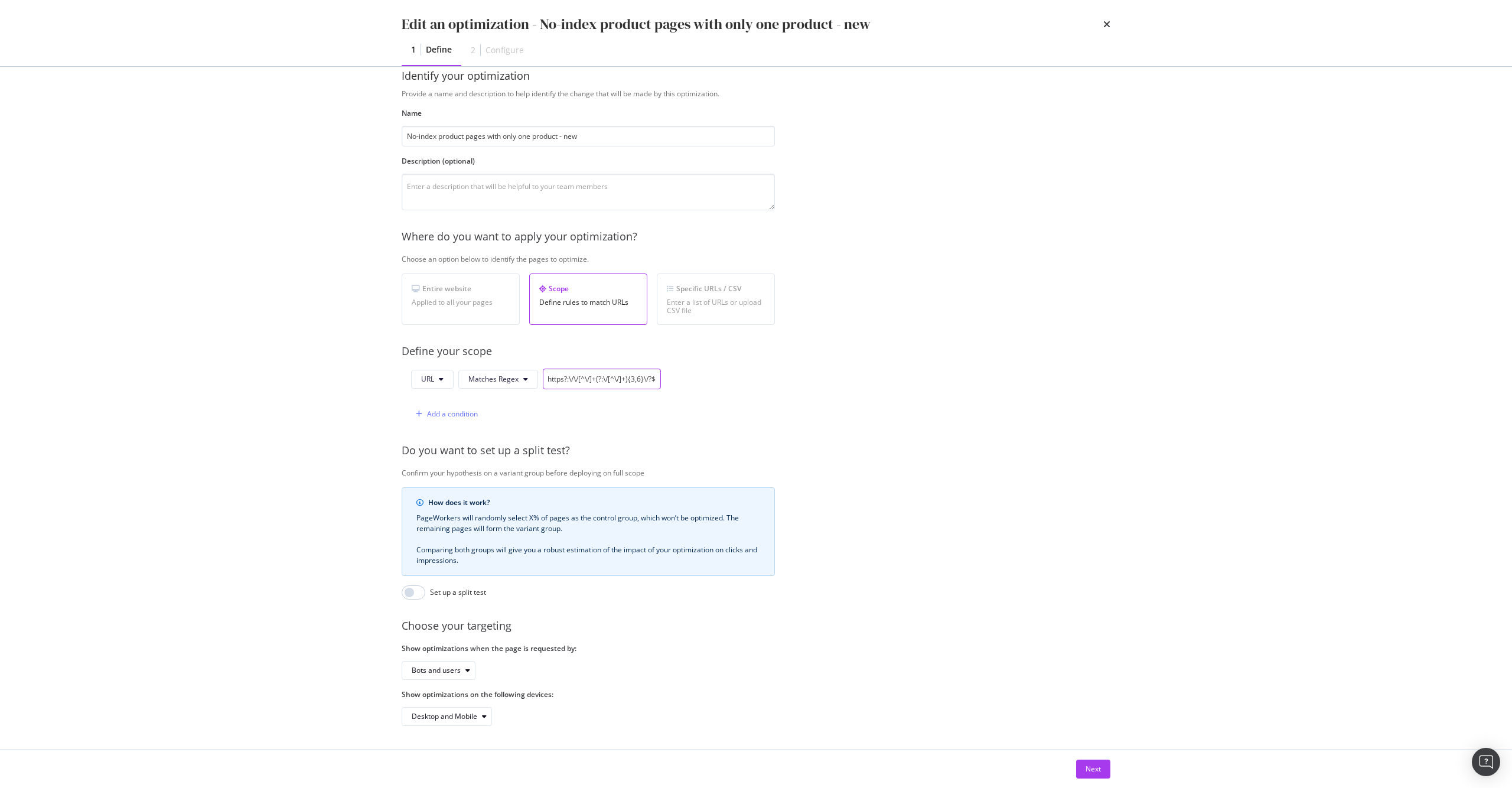
click at [639, 376] on input "^https?:\/\/[^\/]+(?:\/[^\/]+){3,6}\/?$" at bounding box center [601, 379] width 118 height 21
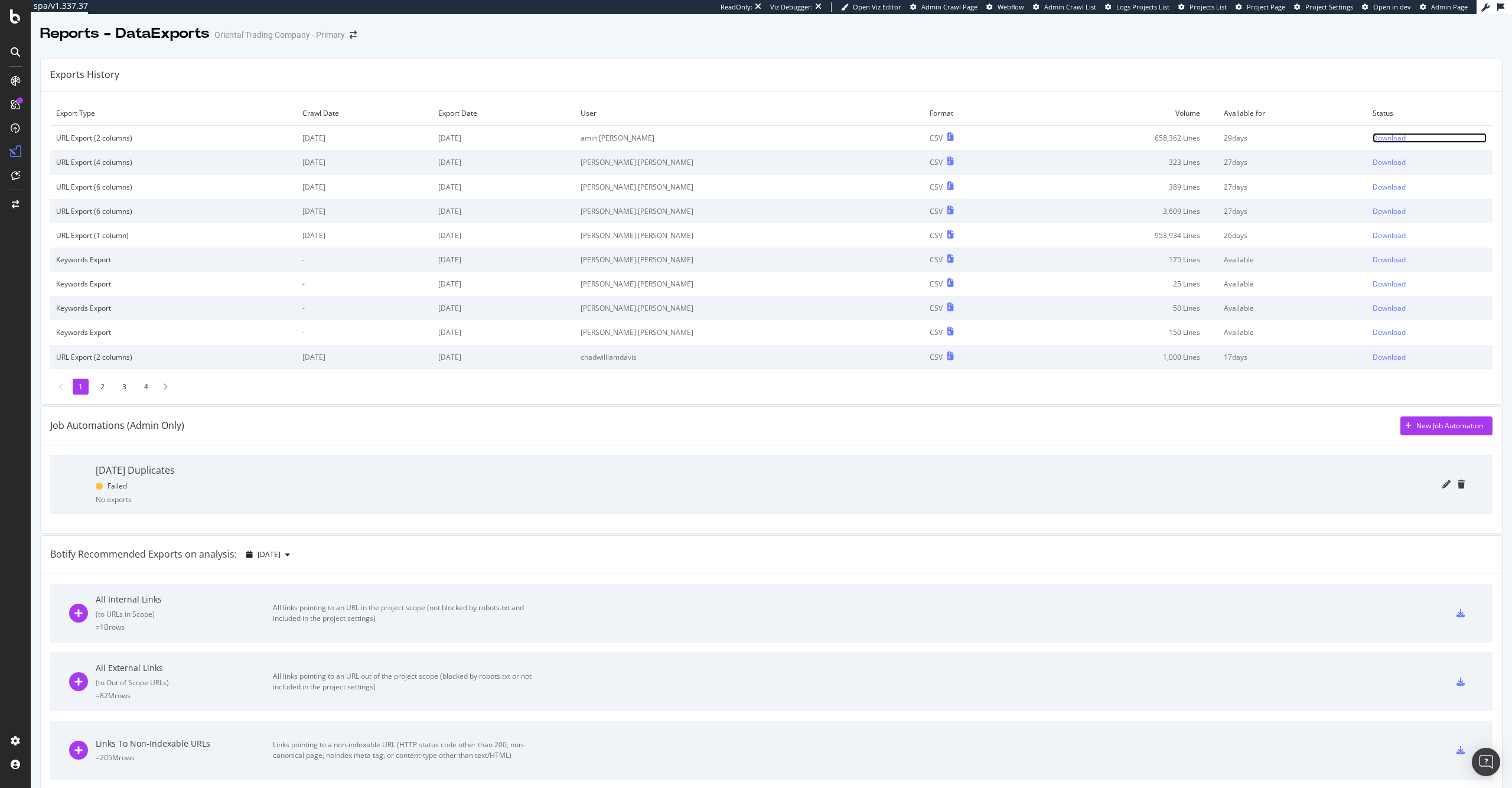
click at [1373, 137] on div "Download" at bounding box center [1389, 138] width 33 height 10
click at [974, 34] on div "Reports - DataExports Oriental Trading Company - Primary" at bounding box center [771, 28] width 1482 height 30
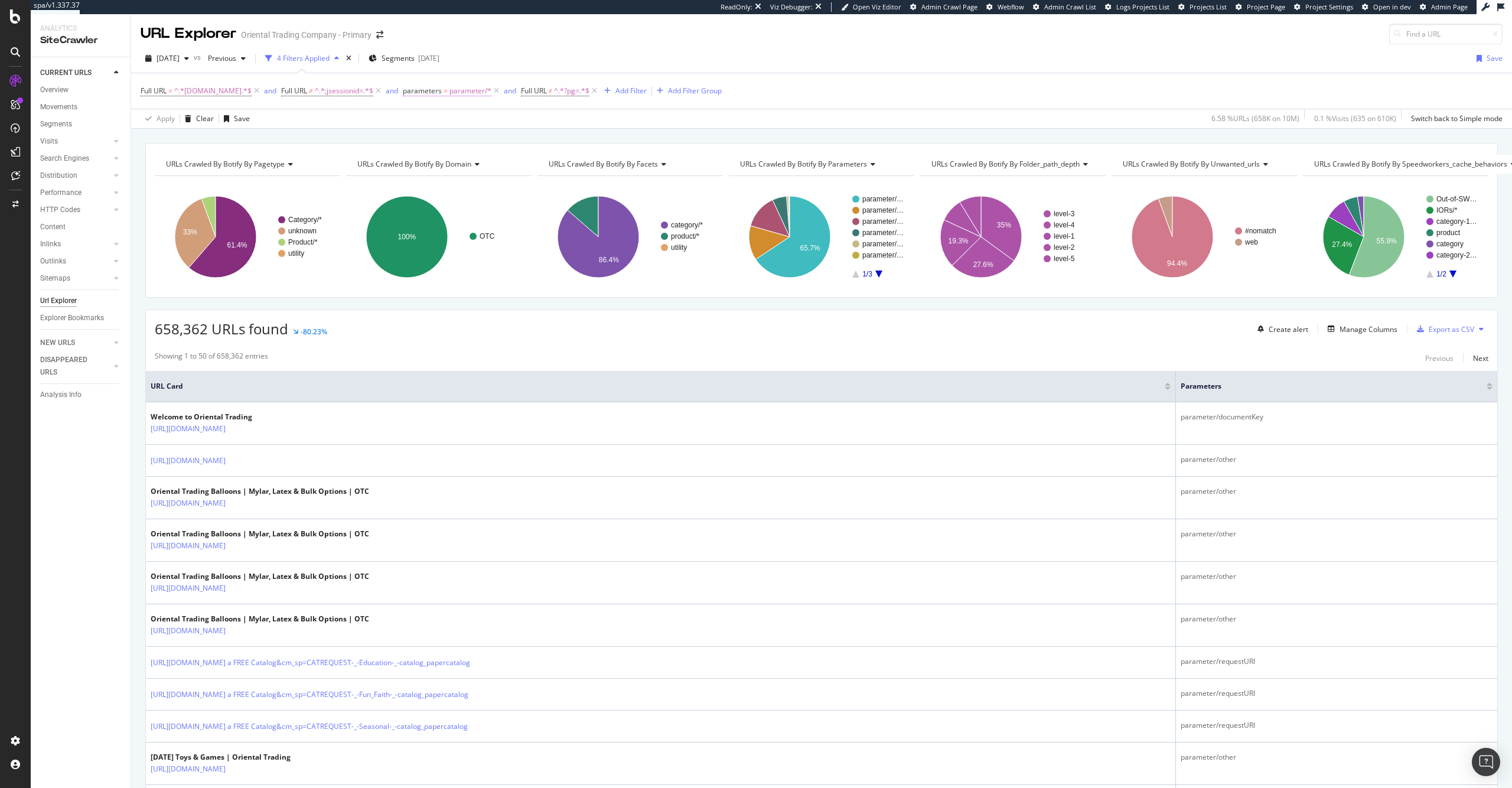
click at [491, 91] on span "parameter/*" at bounding box center [471, 91] width 42 height 17
click at [766, 122] on div "Apply Clear Save 6.58 % URLs ( 658K on 10M ) 0.1 % Visits ( 635 on 610K ) Switc…" at bounding box center [821, 119] width 1381 height 19
click at [502, 94] on icon at bounding box center [496, 91] width 10 height 12
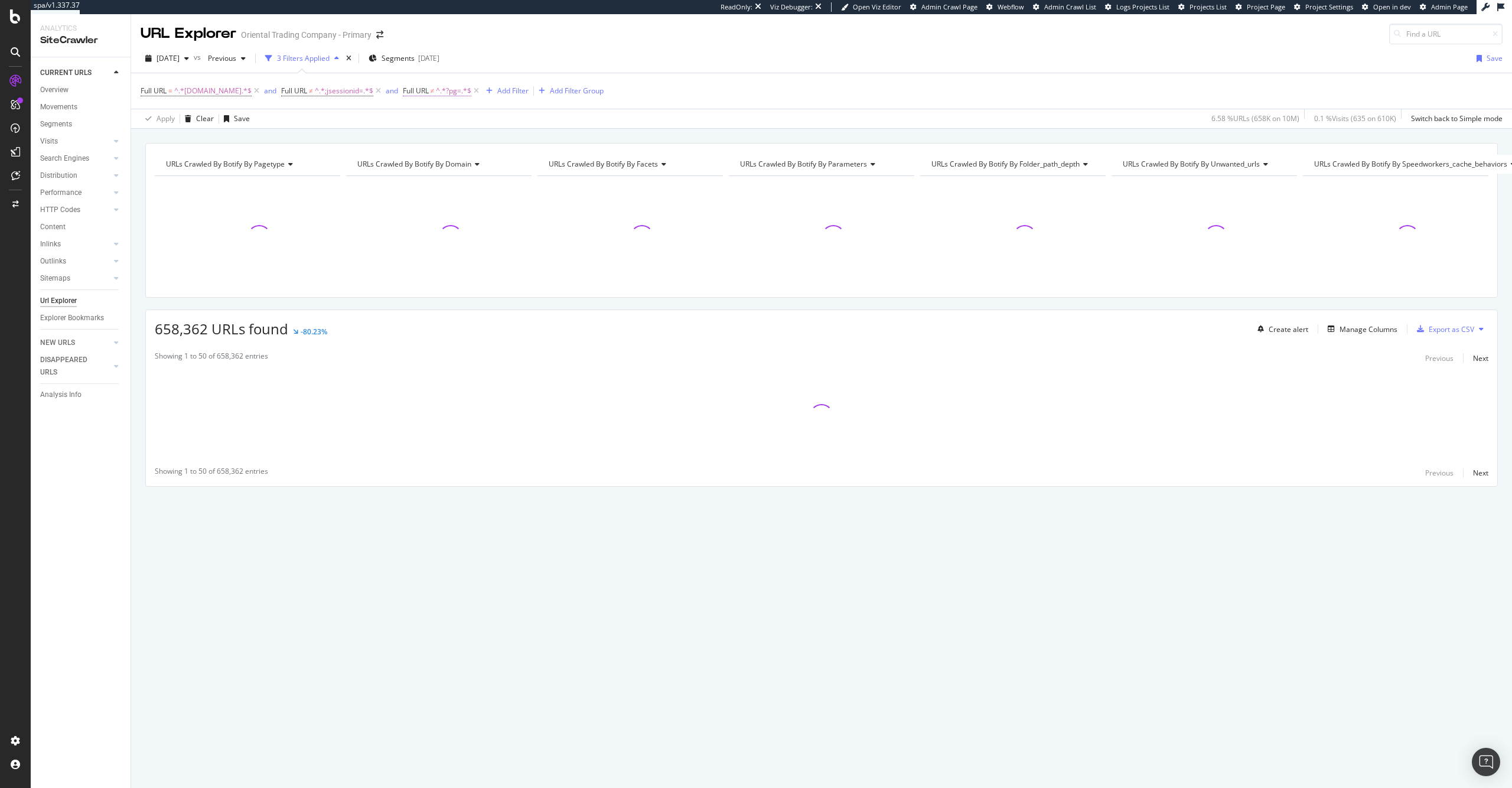
click at [429, 94] on span "Full URL" at bounding box center [416, 91] width 26 height 10
click at [487, 126] on div "Doesn't contain" at bounding box center [505, 119] width 130 height 19
click at [498, 232] on div "Contains" at bounding box center [506, 235] width 126 height 15
click at [561, 167] on div "Apply" at bounding box center [561, 165] width 18 height 10
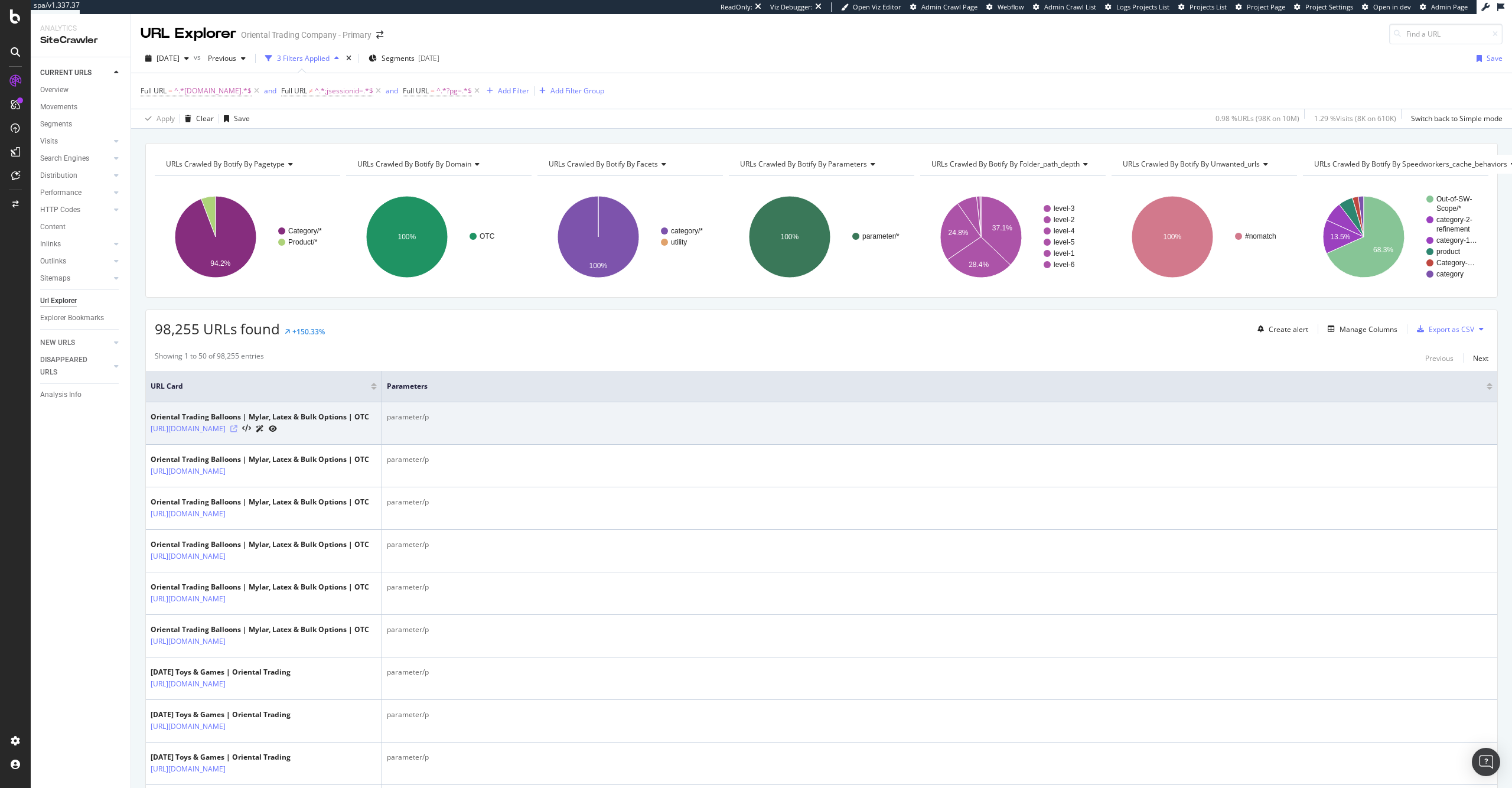
click at [238, 432] on icon at bounding box center [234, 429] width 7 height 7
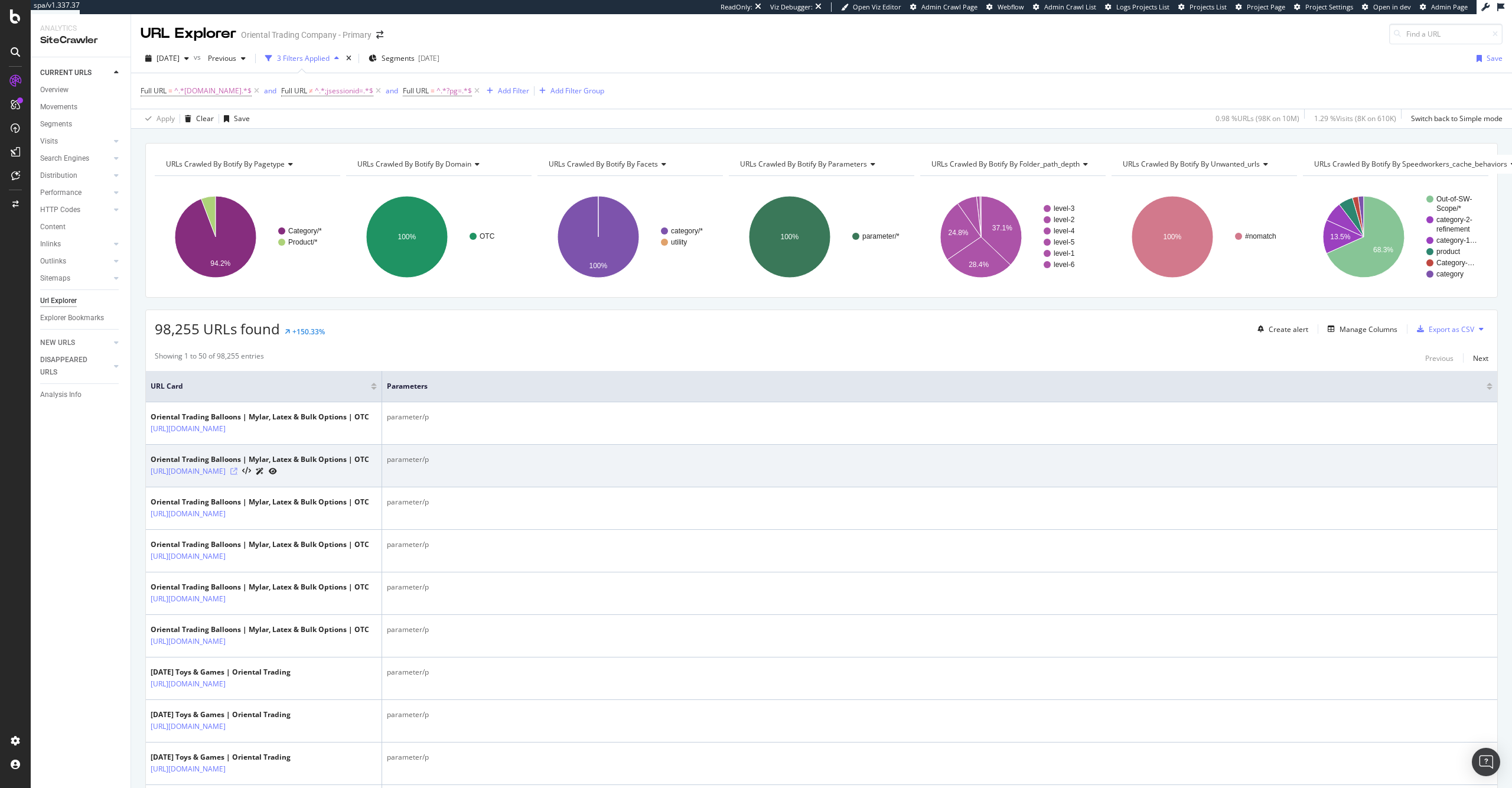
click at [238, 475] on icon at bounding box center [234, 471] width 7 height 7
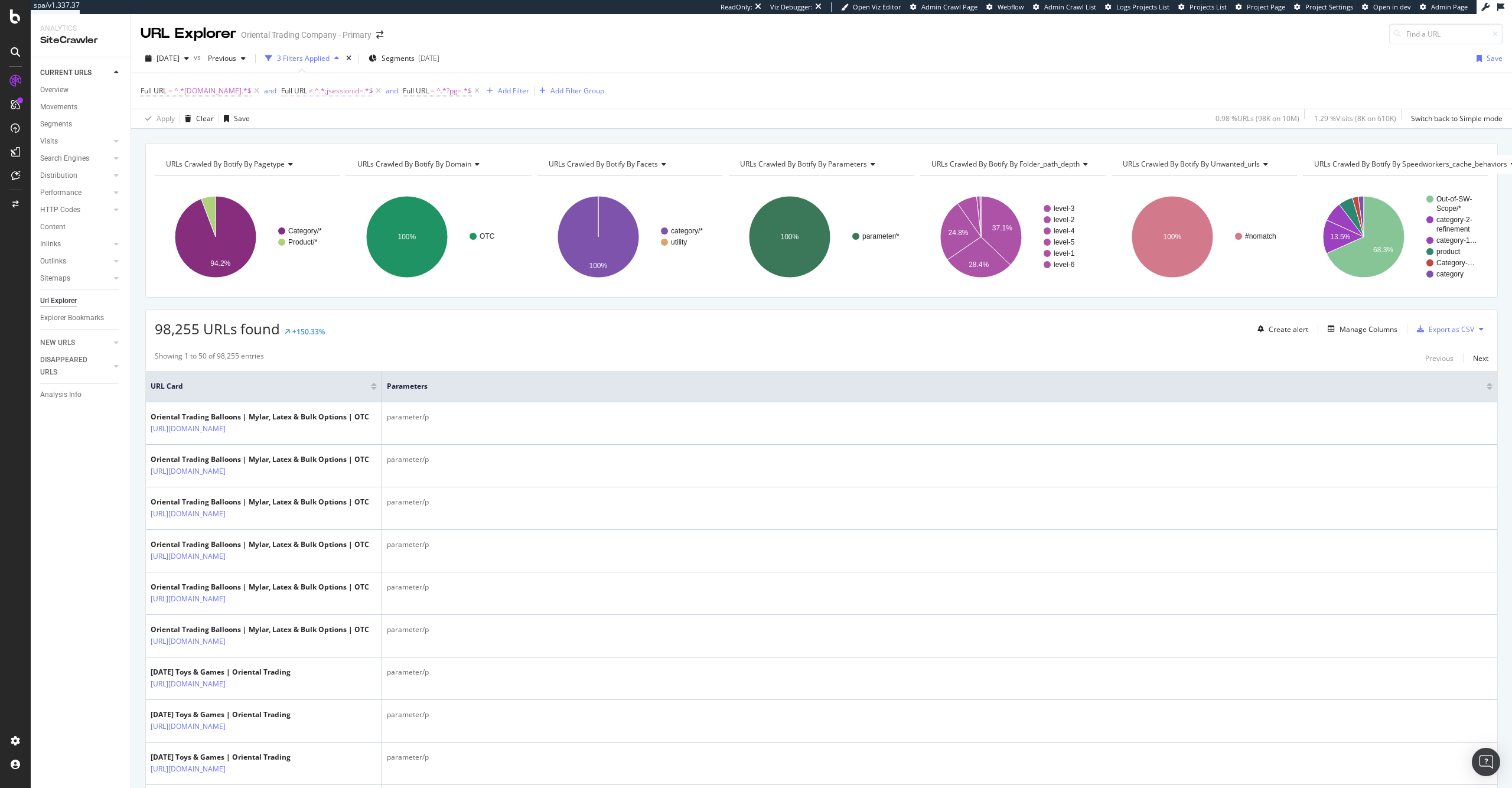
click at [346, 90] on span "^.*;jsessionid=.*$" at bounding box center [344, 91] width 58 height 17
click at [372, 138] on input ";jsessionid=" at bounding box center [374, 139] width 112 height 19
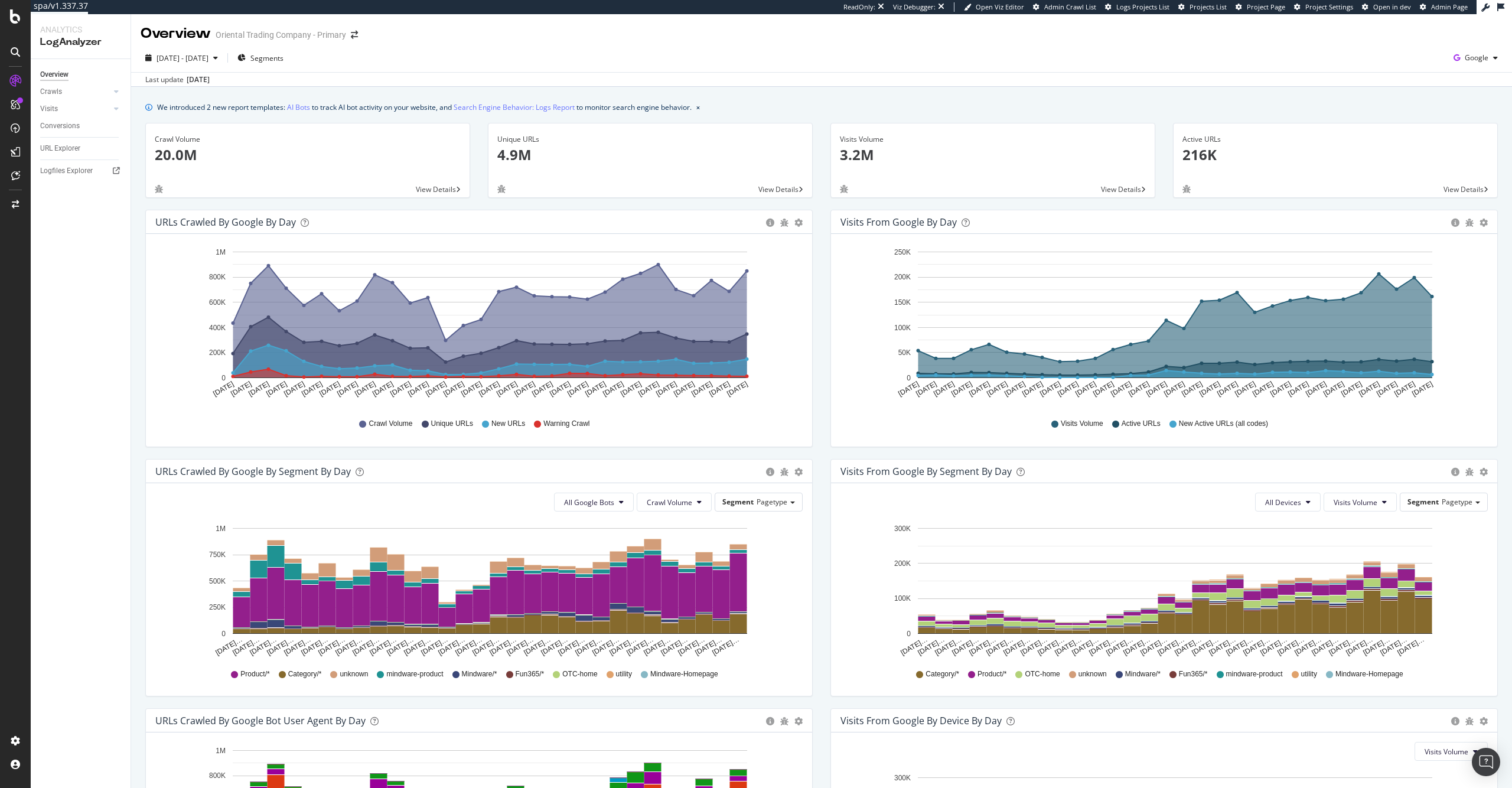
click at [1003, 72] on div "Last update Sep. 22, 2025" at bounding box center [821, 79] width 1381 height 14
click at [516, 150] on p "4.9M" at bounding box center [651, 155] width 306 height 20
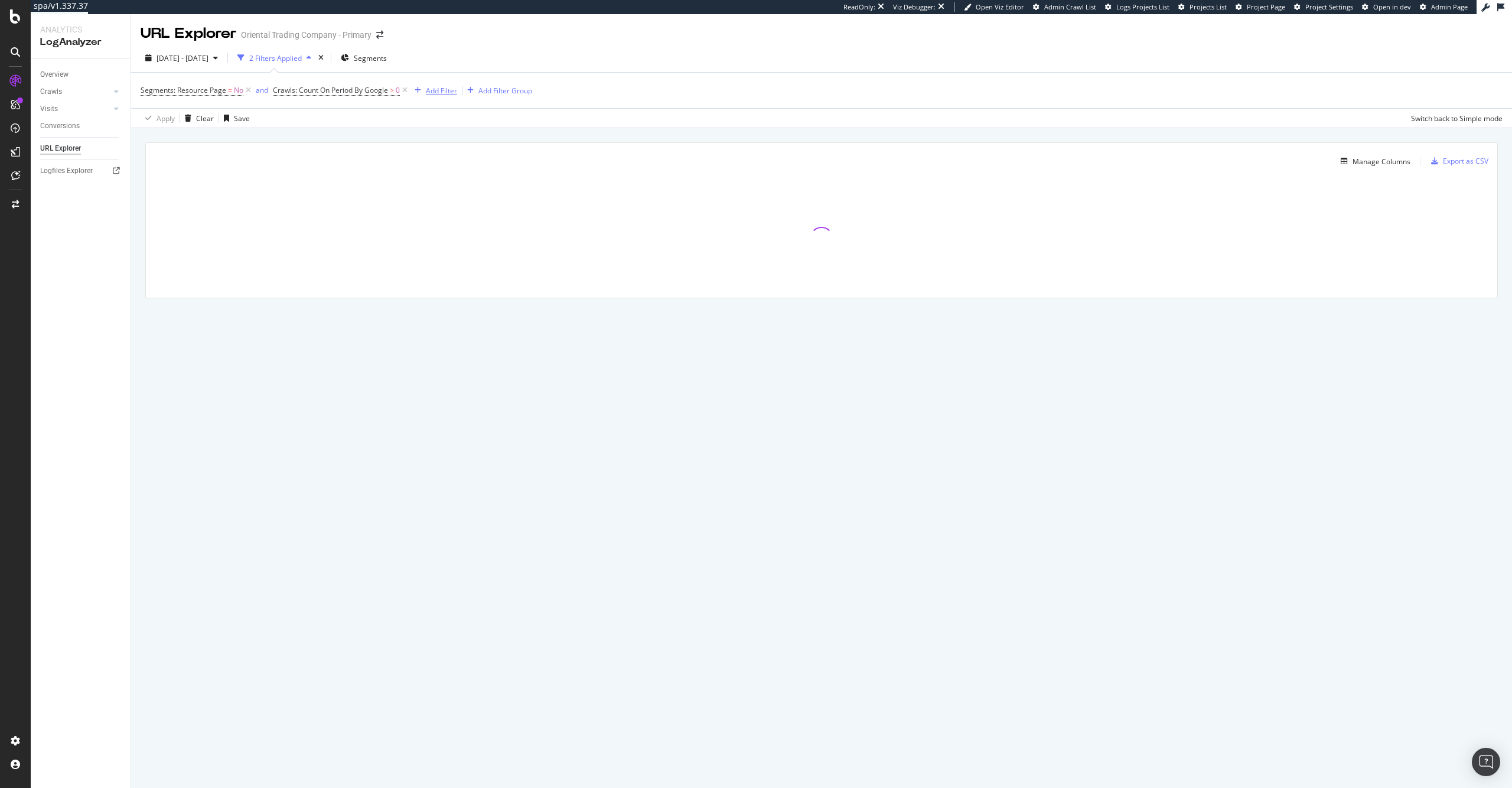
click at [439, 94] on div "Add Filter" at bounding box center [441, 91] width 31 height 10
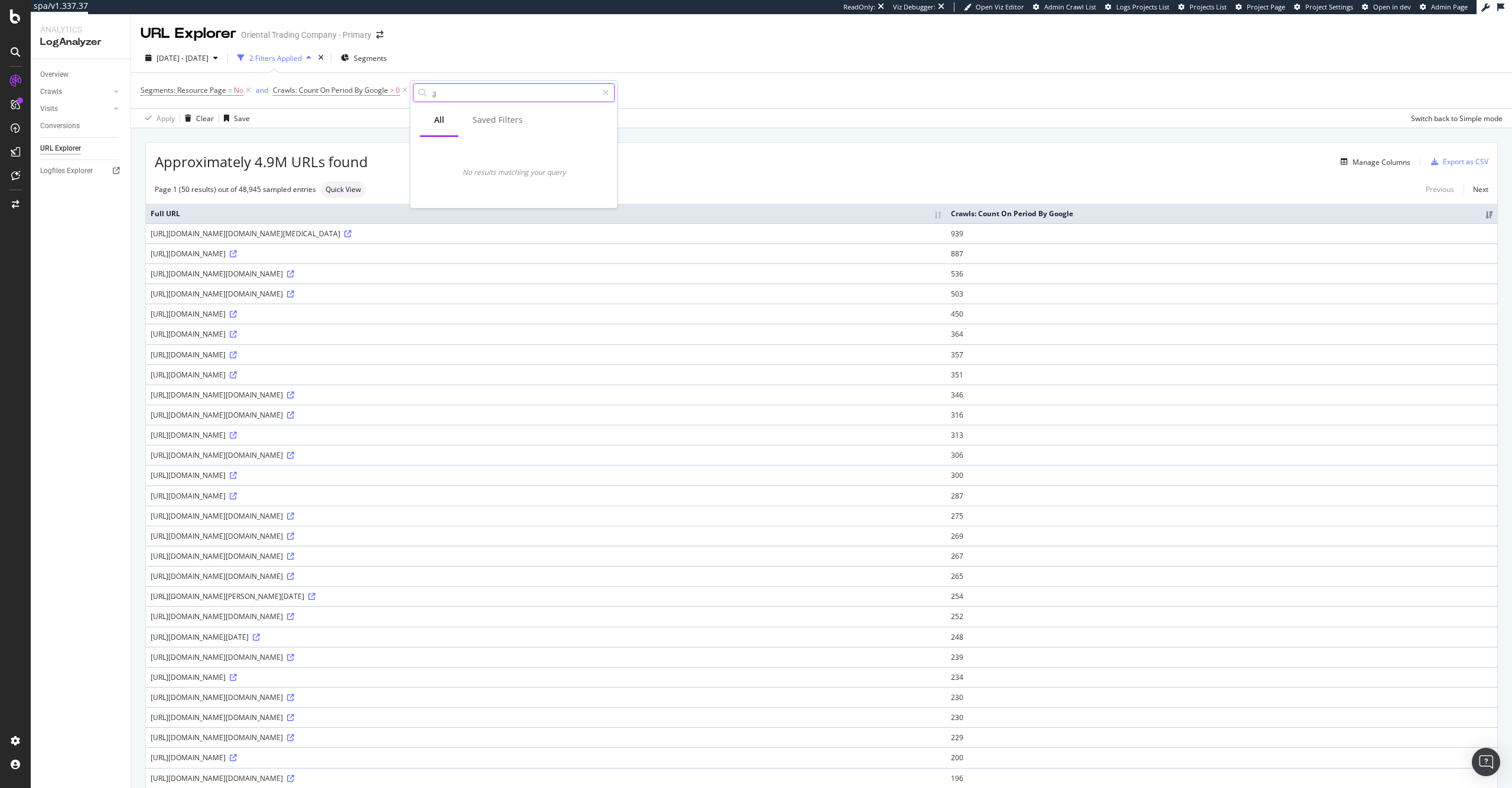
paste input "sessionid="
type input ";jsessionid="
click at [677, 94] on div "Segments: Resource Page = No and Crawls: Count On Period By Google > 0 Add Filt…" at bounding box center [822, 90] width 1362 height 35
click at [443, 97] on div "Add Filter" at bounding box center [434, 90] width 47 height 13
click at [442, 91] on input ";jsessionid=" at bounding box center [514, 93] width 166 height 18
